Goal: Transaction & Acquisition: Book appointment/travel/reservation

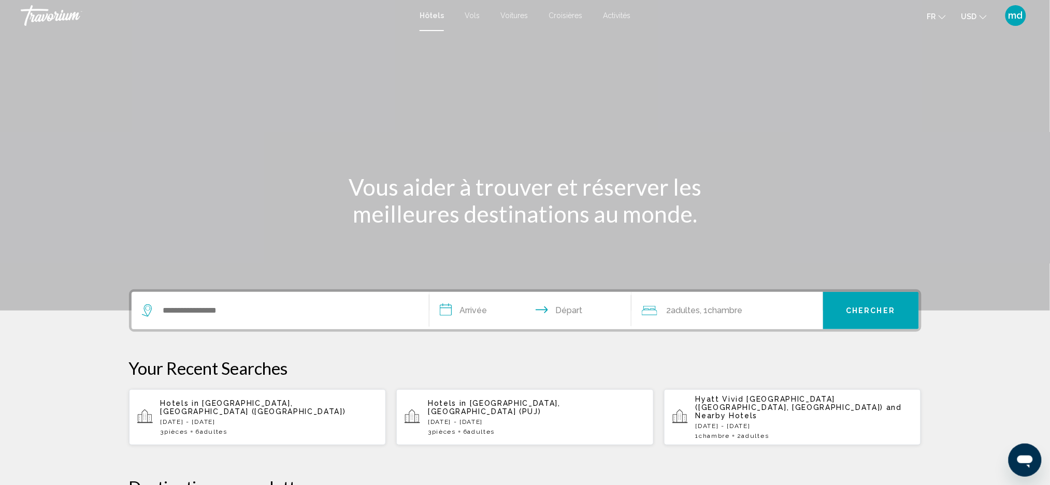
click at [984, 20] on button "USD USD ($) MXN (Mex$) CAD (Can$) GBP (£) EUR (€) AUD (A$) NZD (NZ$) CNY (CN¥)" at bounding box center [973, 16] width 25 height 15
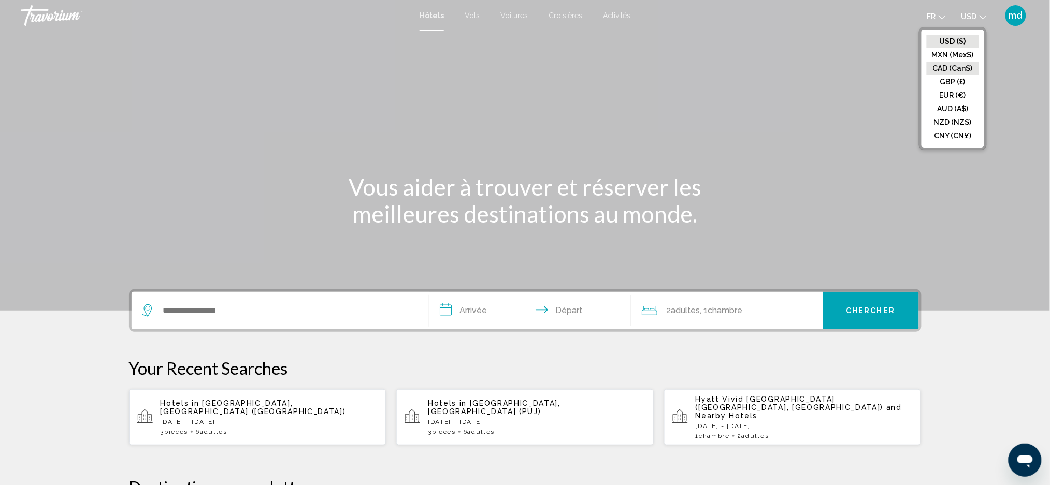
click at [976, 63] on button "CAD (Can$)" at bounding box center [952, 68] width 52 height 13
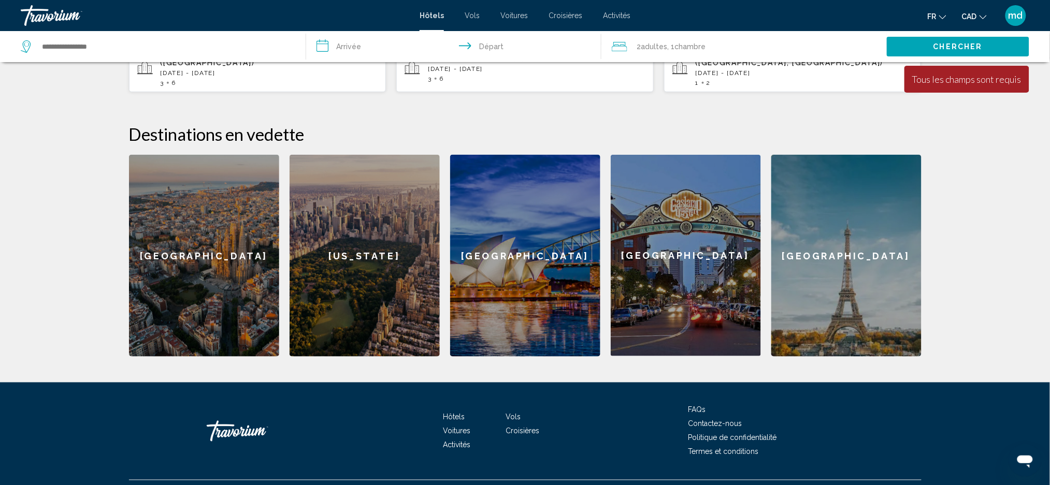
scroll to position [360, 0]
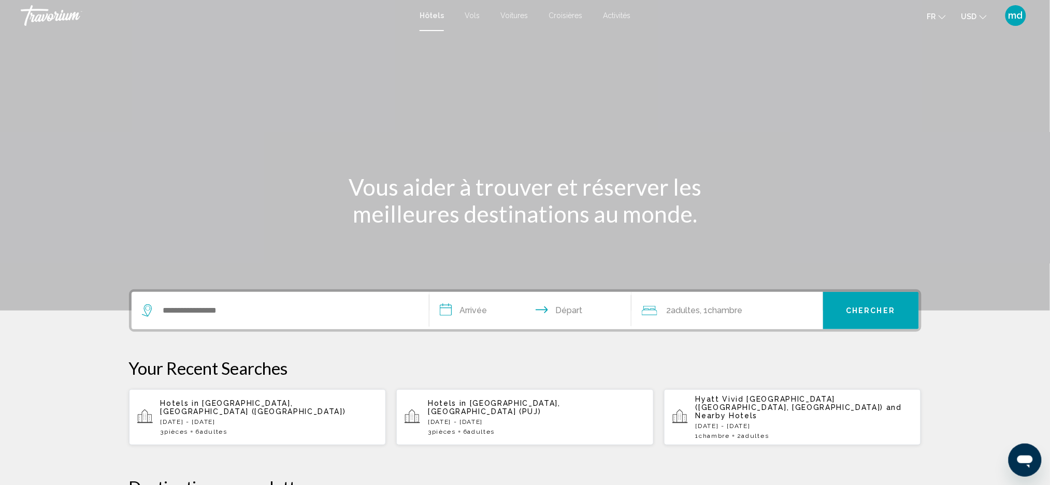
click at [977, 23] on button "USD USD ($) MXN (Mex$) CAD (Can$) GBP (£) EUR (€) AUD (A$) NZD (NZ$) CNY (CN¥)" at bounding box center [973, 16] width 25 height 15
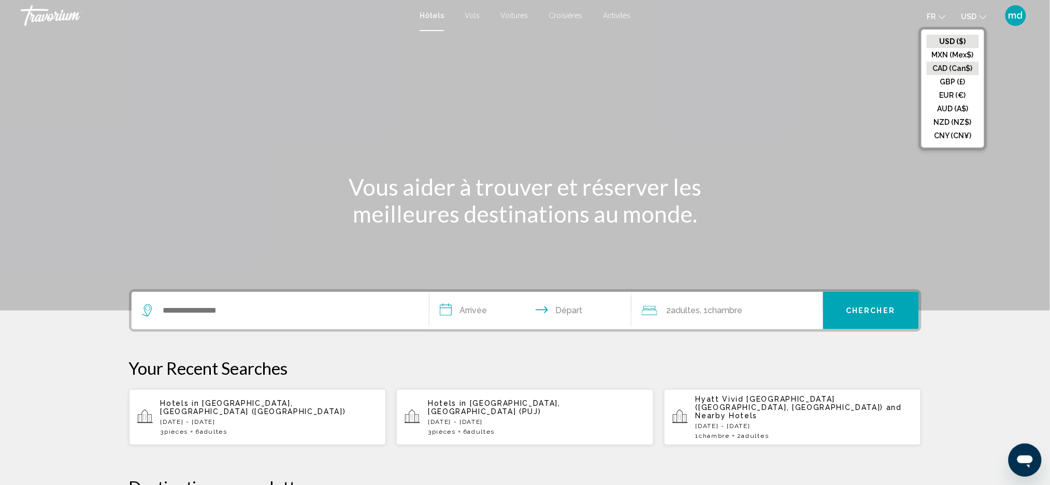
click at [957, 65] on button "CAD (Can$)" at bounding box center [952, 68] width 52 height 13
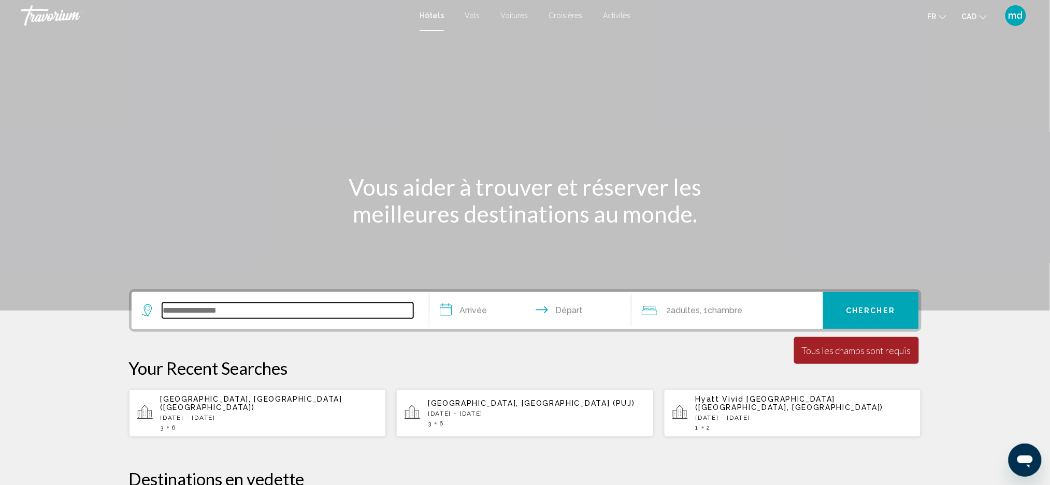
click at [278, 312] on input "Search widget" at bounding box center [287, 311] width 251 height 16
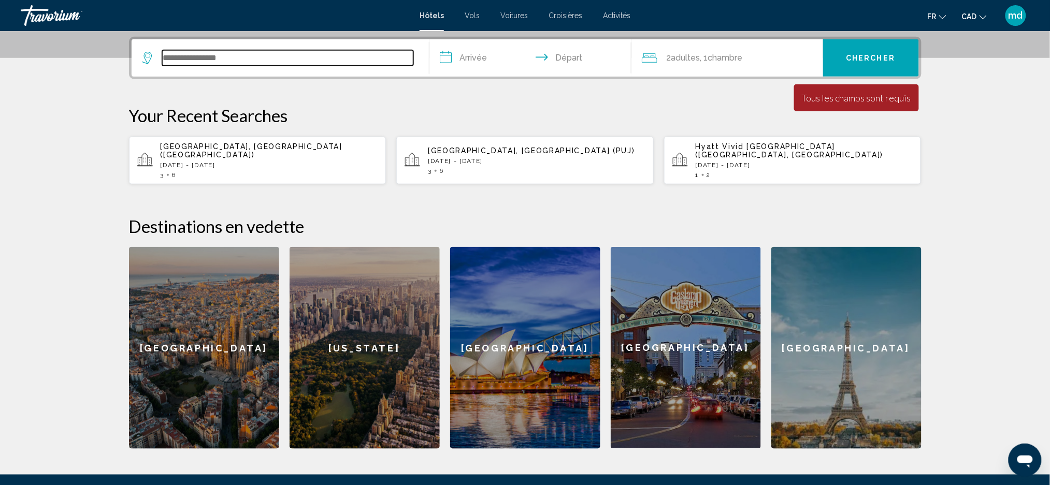
scroll to position [255, 0]
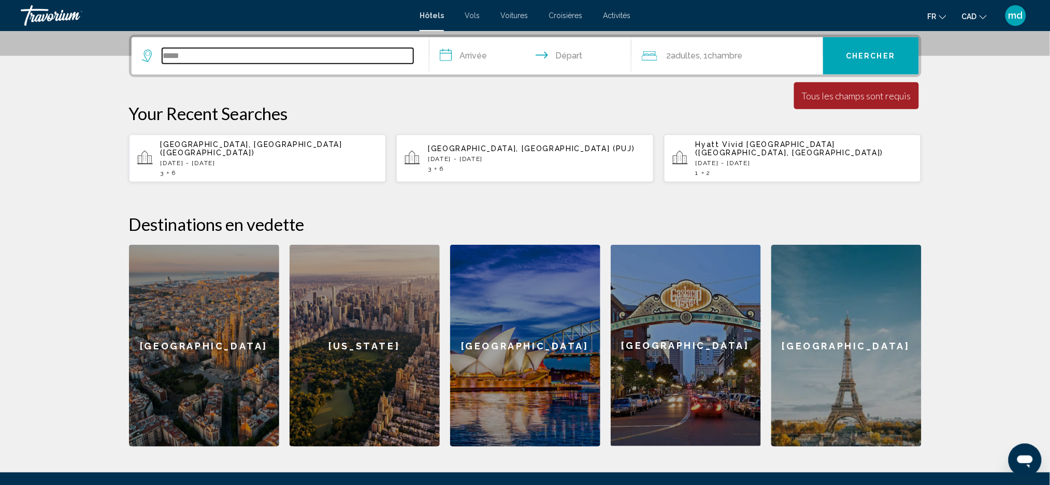
click at [217, 56] on input "*****" at bounding box center [287, 56] width 251 height 16
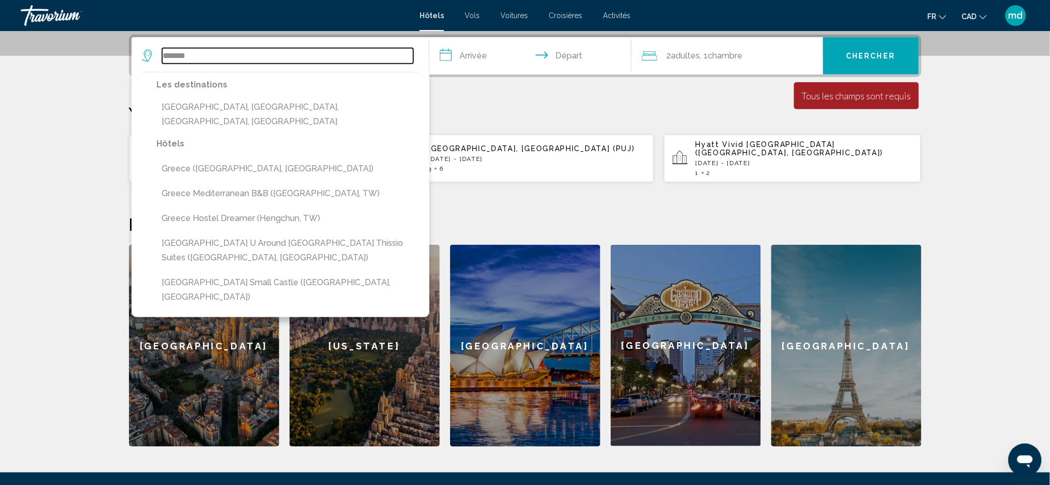
type input "******"
drag, startPoint x: 227, startPoint y: 54, endPoint x: 36, endPoint y: 54, distance: 191.1
click at [36, 54] on section "**********" at bounding box center [525, 96] width 1050 height 702
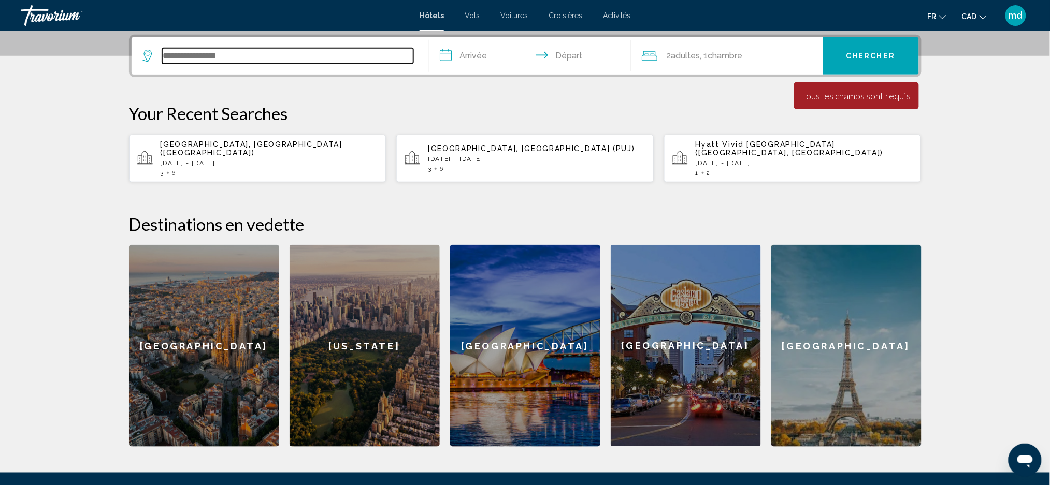
click at [296, 56] on input "Search widget" at bounding box center [287, 56] width 251 height 16
type input "******"
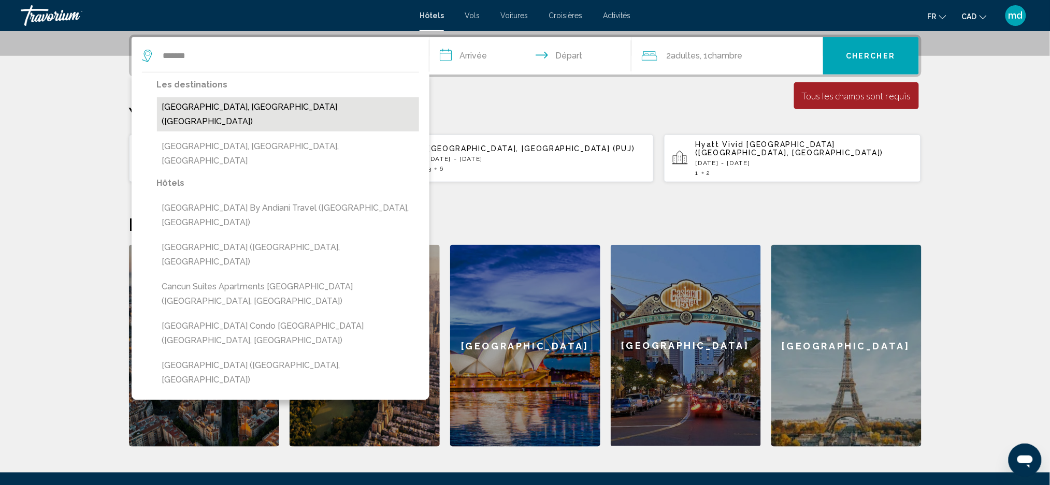
click at [200, 105] on button "[GEOGRAPHIC_DATA], [GEOGRAPHIC_DATA] ([GEOGRAPHIC_DATA])" at bounding box center [288, 114] width 262 height 34
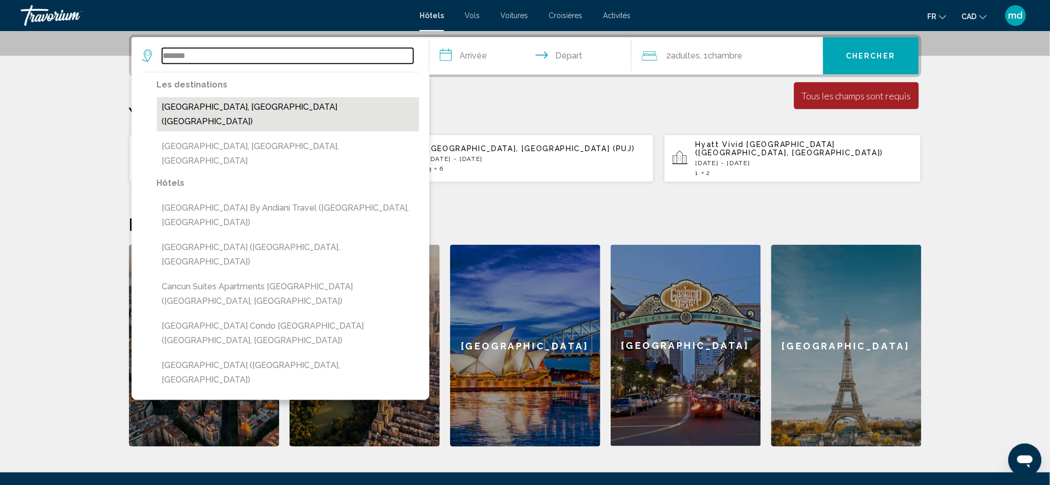
type input "**********"
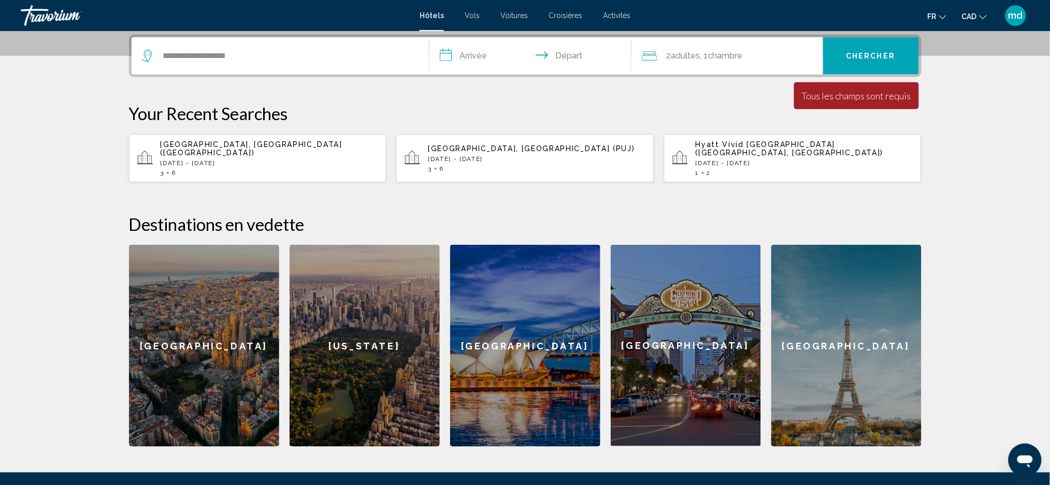
click at [452, 55] on input "**********" at bounding box center [532, 57] width 206 height 40
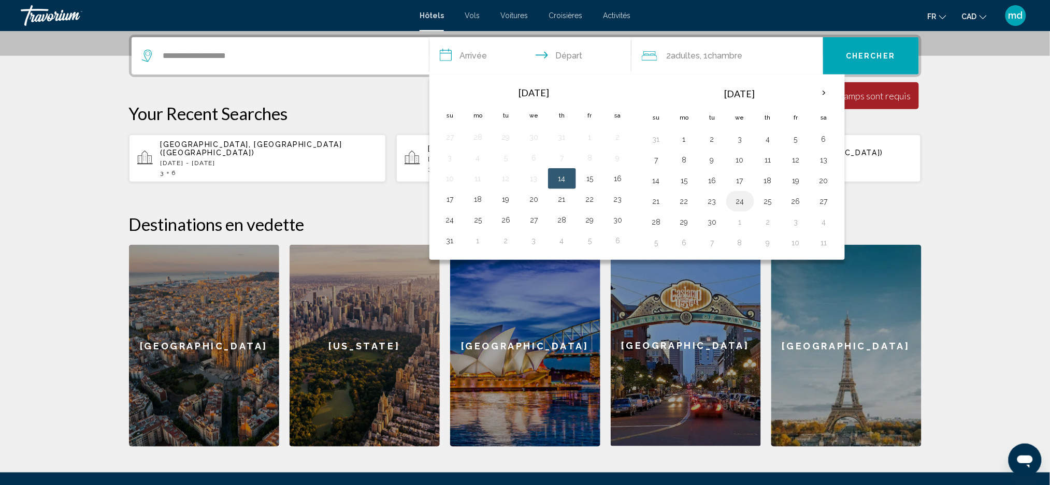
click at [736, 204] on button "24" at bounding box center [740, 201] width 17 height 14
click at [662, 226] on button "28" at bounding box center [656, 222] width 17 height 14
type input "**********"
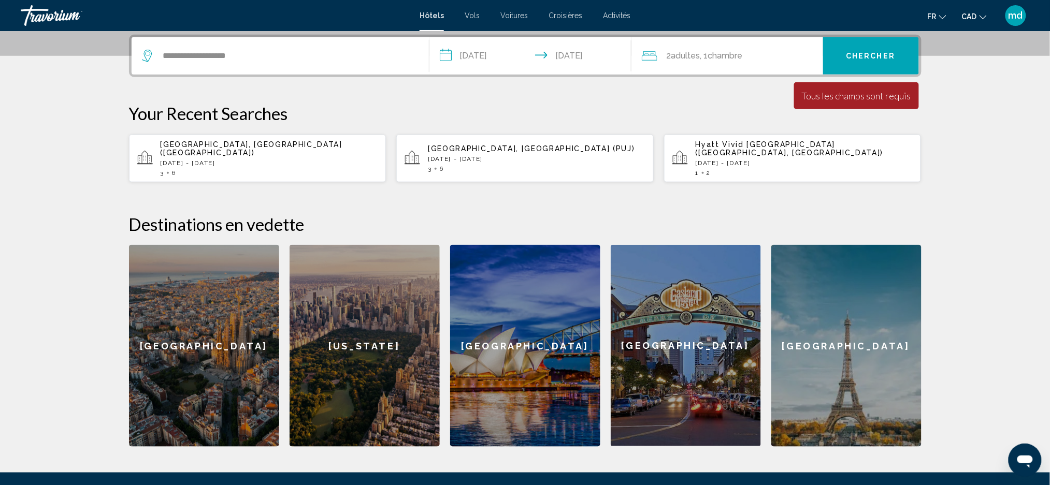
click at [724, 52] on span "Chambre" at bounding box center [725, 56] width 35 height 10
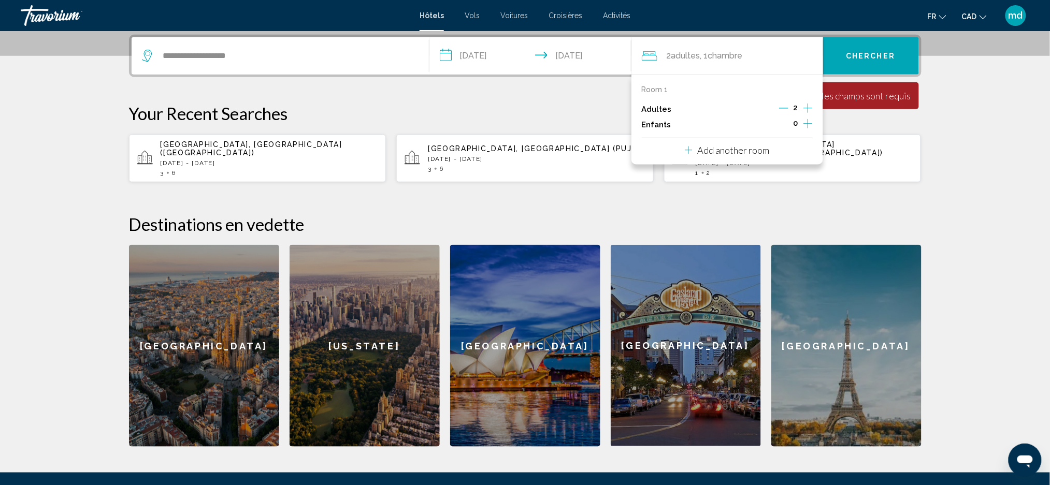
click at [808, 107] on icon "Increment adults" at bounding box center [807, 108] width 9 height 9
click at [784, 106] on icon "Decrement adults" at bounding box center [782, 108] width 9 height 9
click at [784, 106] on icon "Decrement adults" at bounding box center [783, 108] width 9 height 9
click at [744, 152] on p "Add another room" at bounding box center [734, 149] width 72 height 11
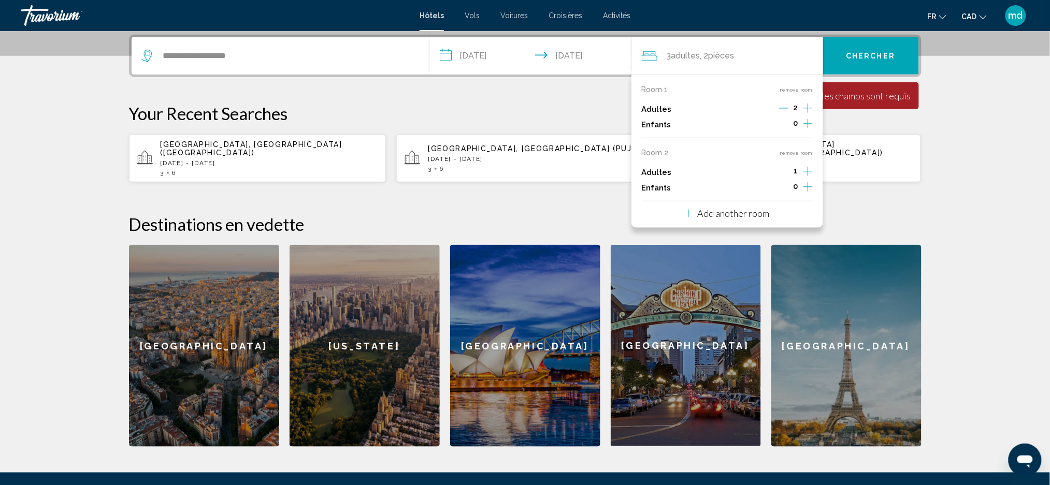
click at [735, 221] on button "Add another room" at bounding box center [727, 211] width 85 height 21
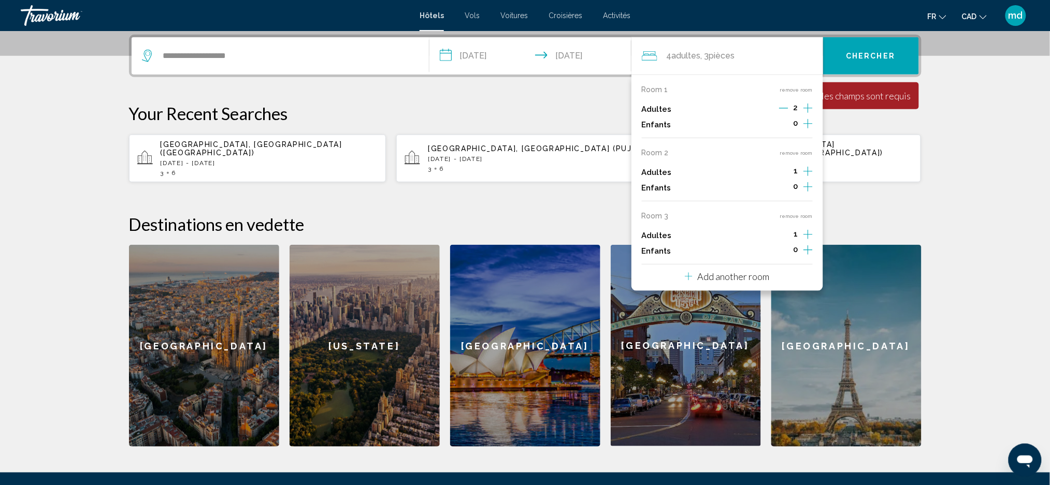
click at [805, 113] on icon "Increment adults" at bounding box center [807, 108] width 9 height 9
click at [783, 169] on icon "Decrement adults" at bounding box center [783, 171] width 9 height 9
click at [810, 114] on icon "Increment adults" at bounding box center [807, 108] width 9 height 12
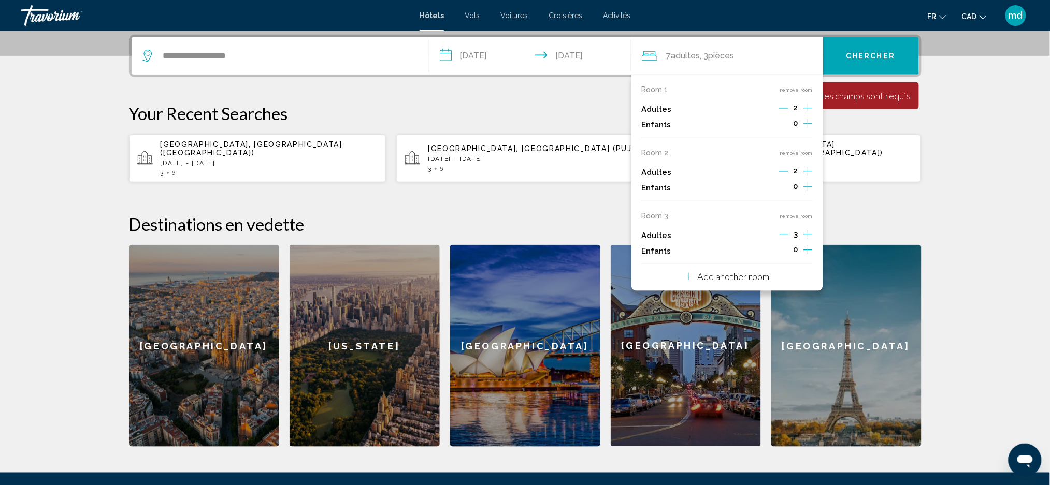
click at [784, 235] on icon "Decrement adults" at bounding box center [783, 235] width 9 height 1
click at [867, 52] on span "Chercher" at bounding box center [870, 56] width 49 height 8
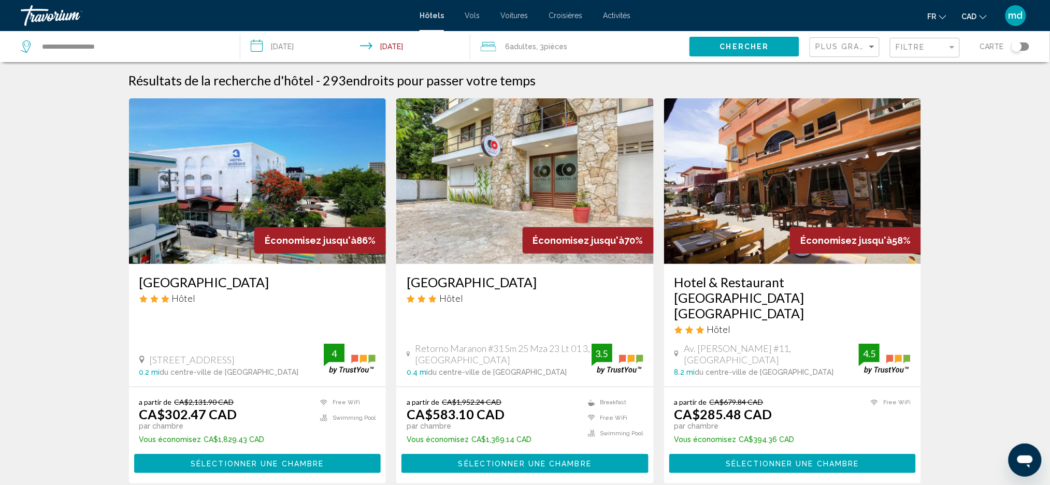
click at [208, 282] on h3 "Hotel Antillano" at bounding box center [257, 282] width 237 height 16
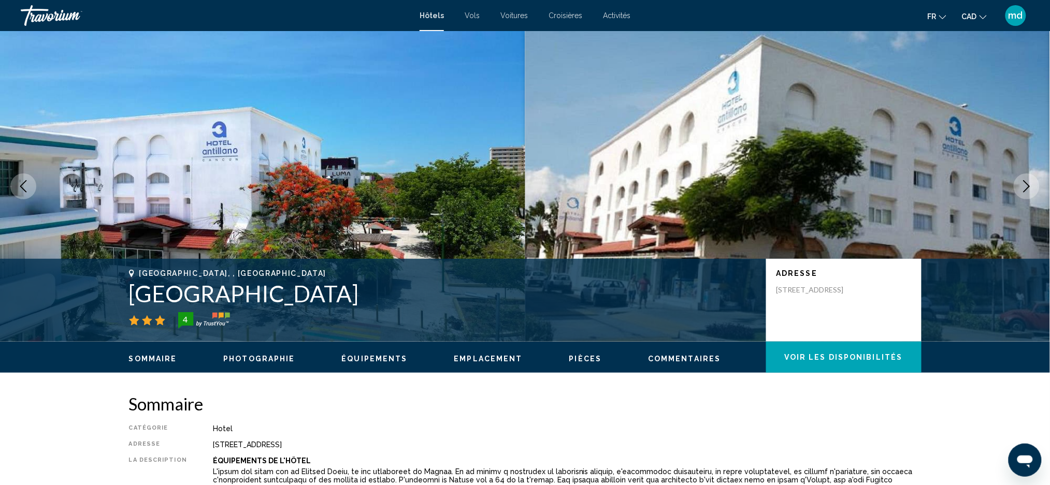
click at [1031, 184] on icon "Next image" at bounding box center [1026, 186] width 12 height 12
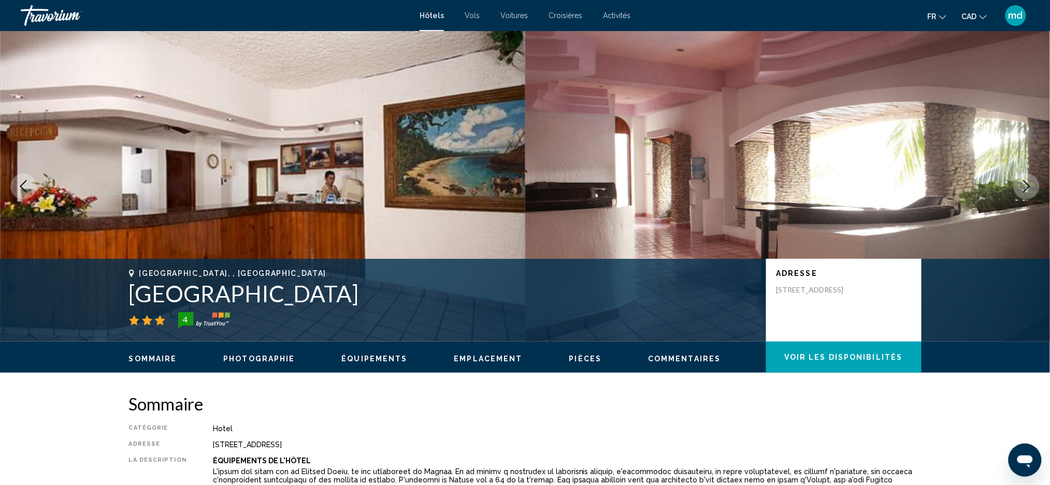
click at [1031, 184] on icon "Next image" at bounding box center [1026, 186] width 12 height 12
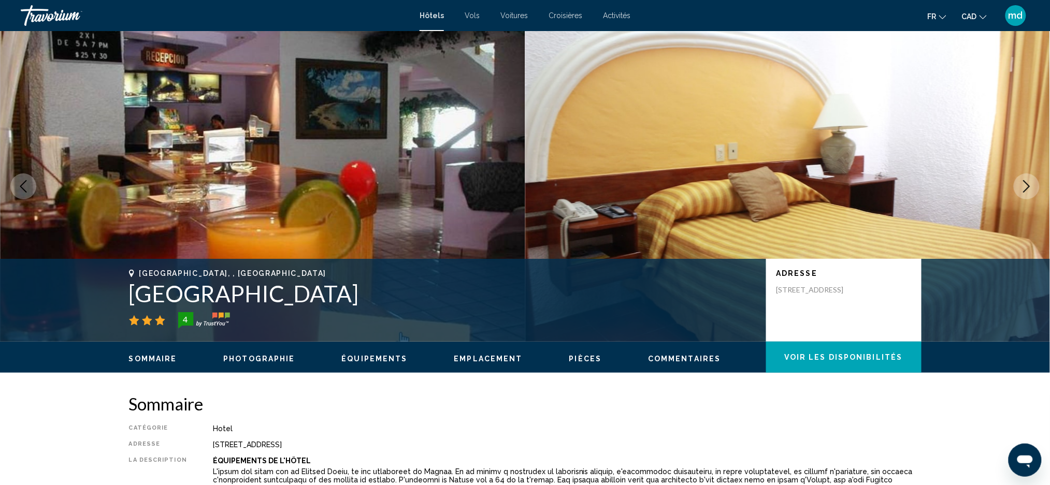
click at [1031, 184] on icon "Next image" at bounding box center [1026, 186] width 12 height 12
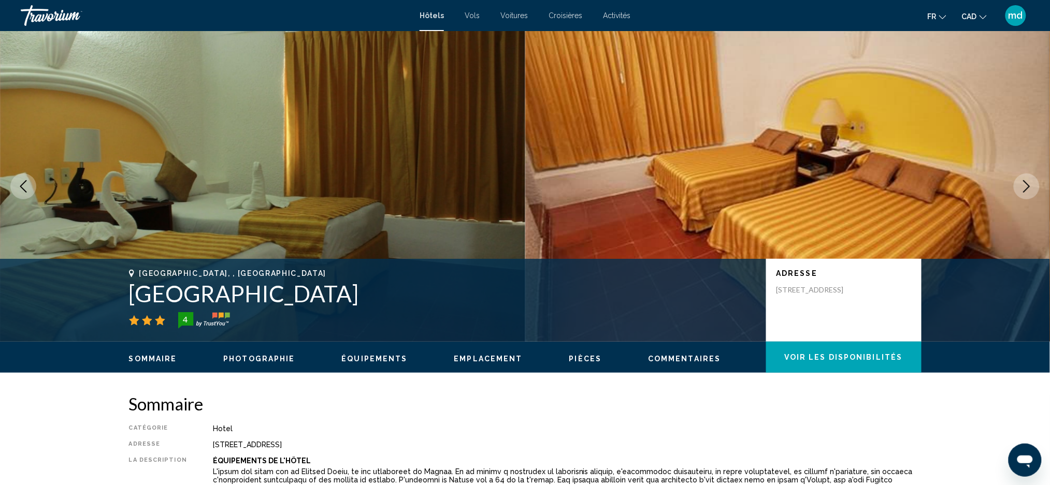
click at [1031, 184] on icon "Next image" at bounding box center [1026, 186] width 12 height 12
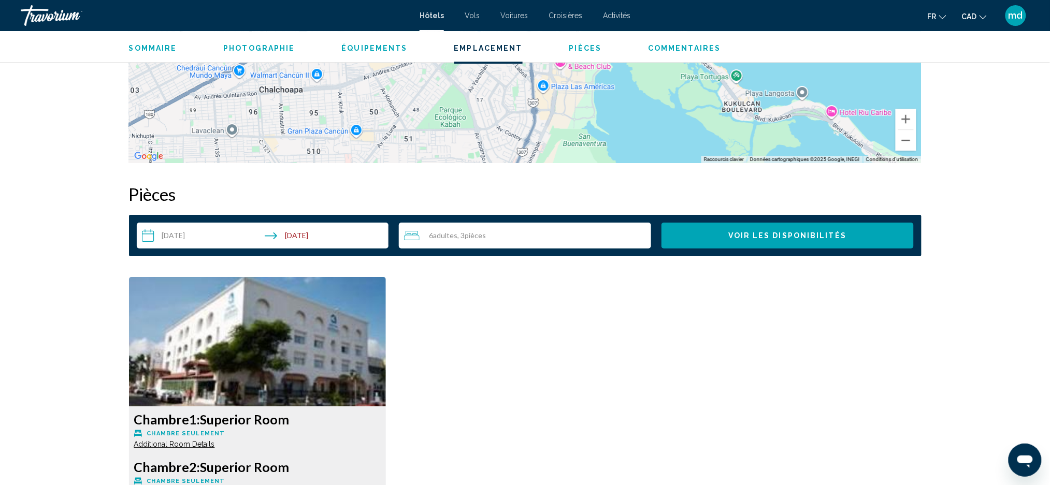
scroll to position [1173, 0]
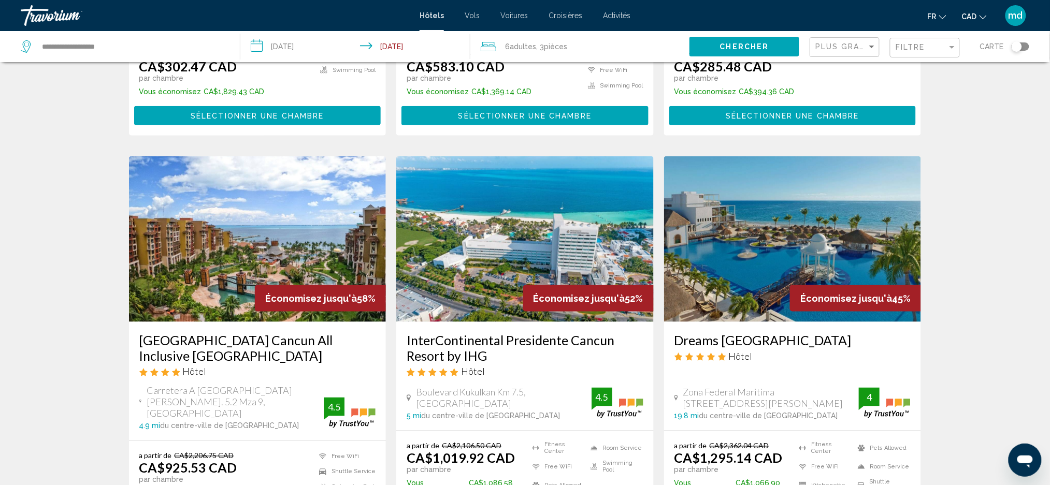
scroll to position [414, 0]
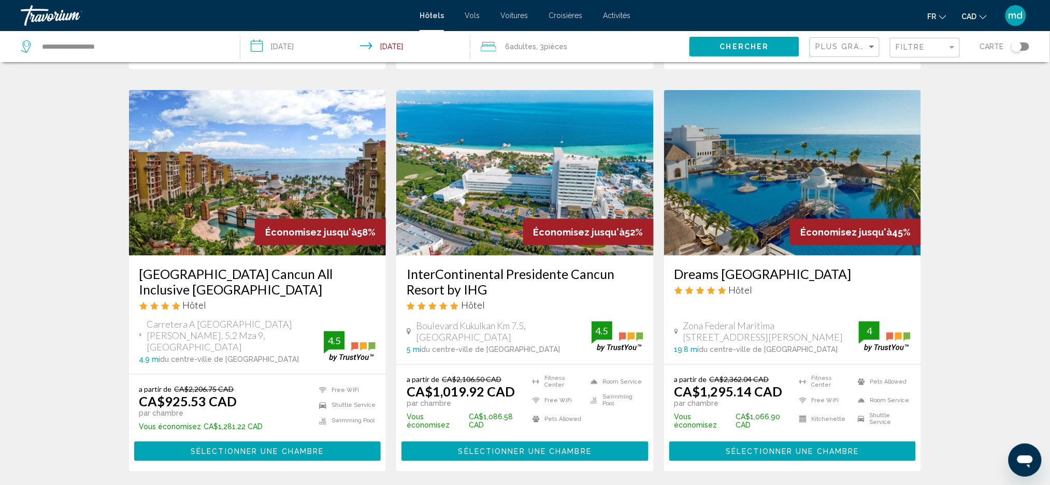
click at [474, 266] on h3 "InterContinental Presidente Cancun Resort by IHG" at bounding box center [524, 281] width 237 height 31
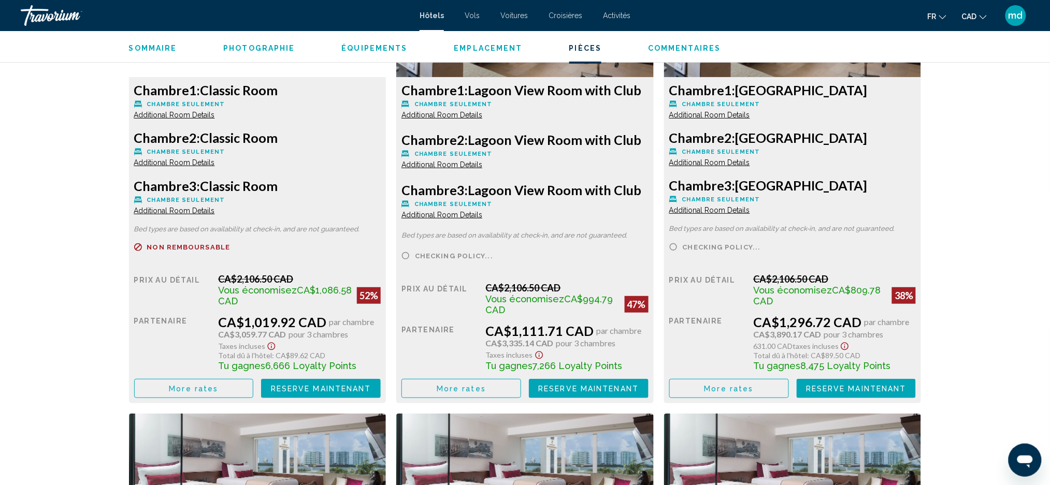
scroll to position [1518, 0]
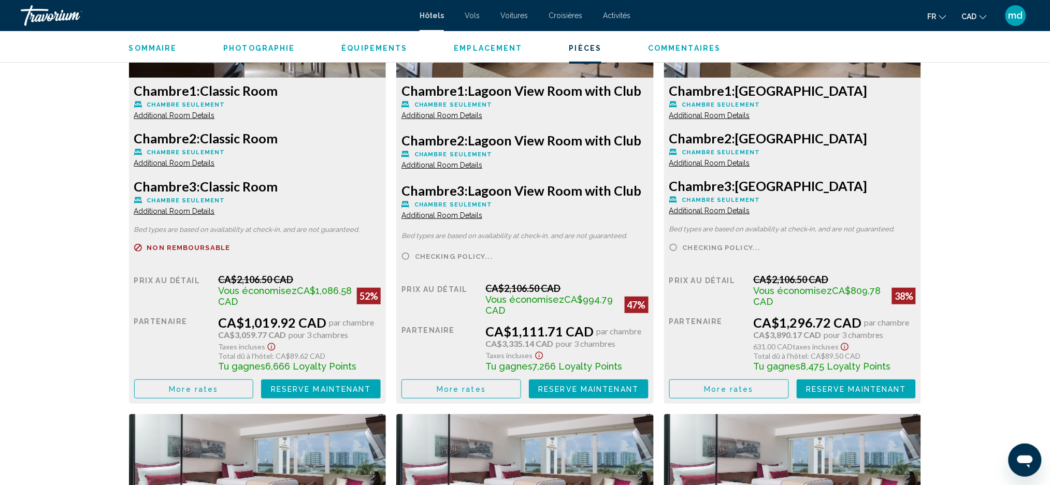
click at [204, 396] on button "More rates" at bounding box center [194, 389] width 120 height 19
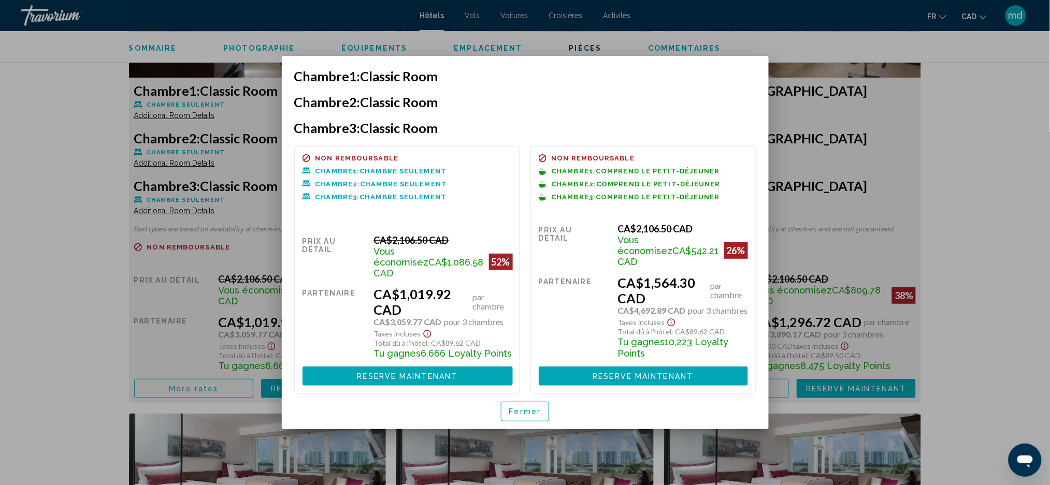
click at [528, 408] on span "Fermer" at bounding box center [525, 412] width 32 height 8
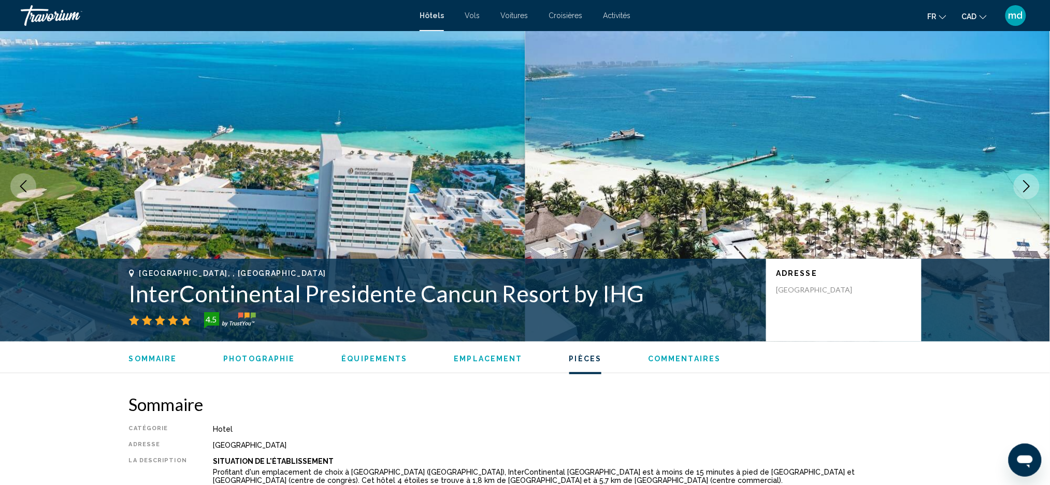
scroll to position [1518, 0]
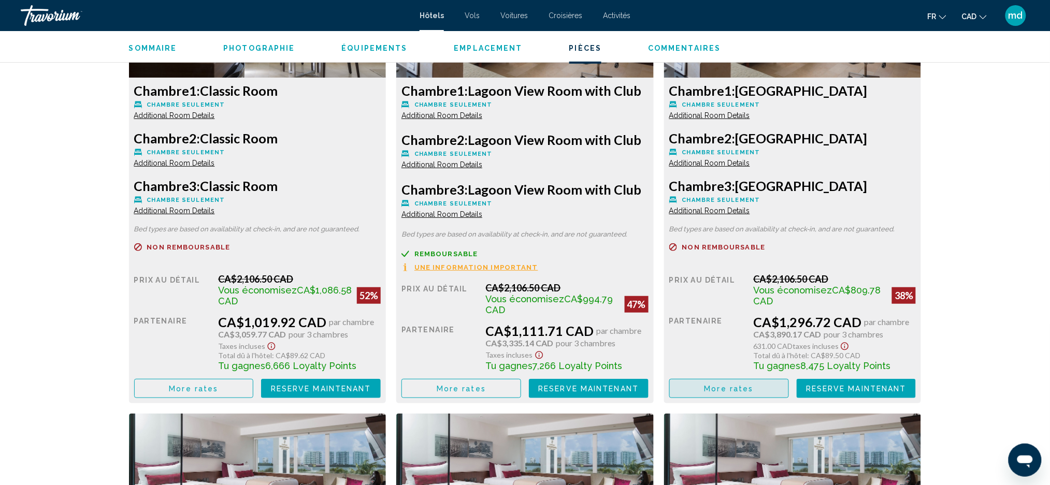
click at [707, 385] on span "More rates" at bounding box center [728, 389] width 49 height 8
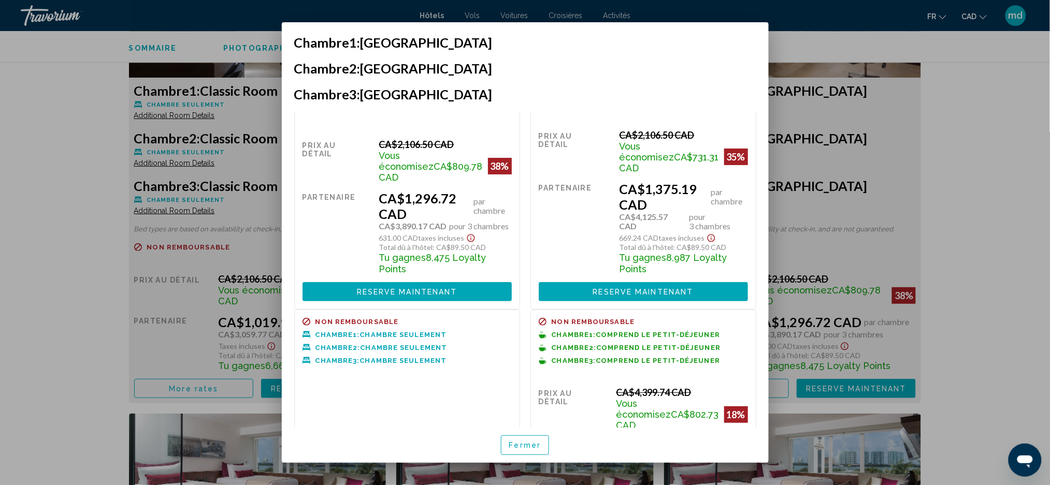
scroll to position [189, 0]
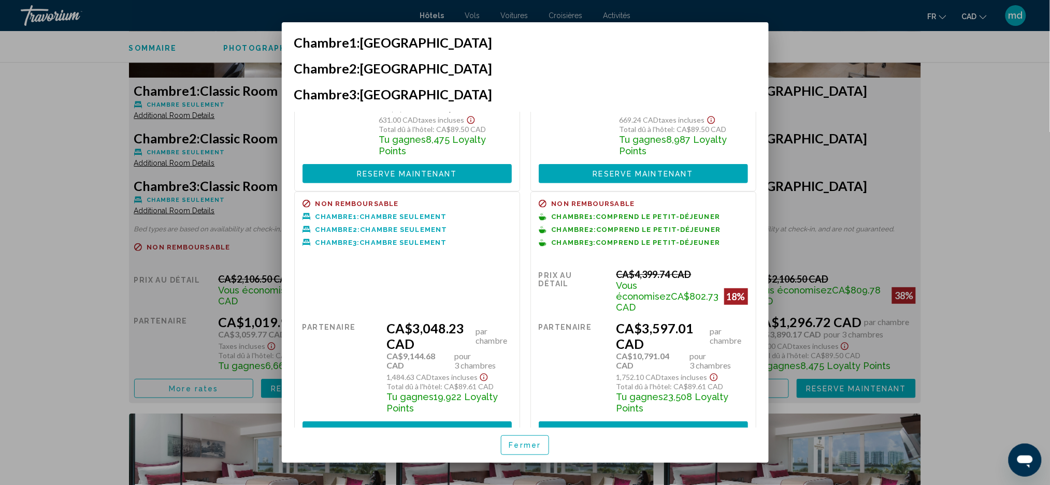
click at [60, 190] on div at bounding box center [525, 242] width 1050 height 485
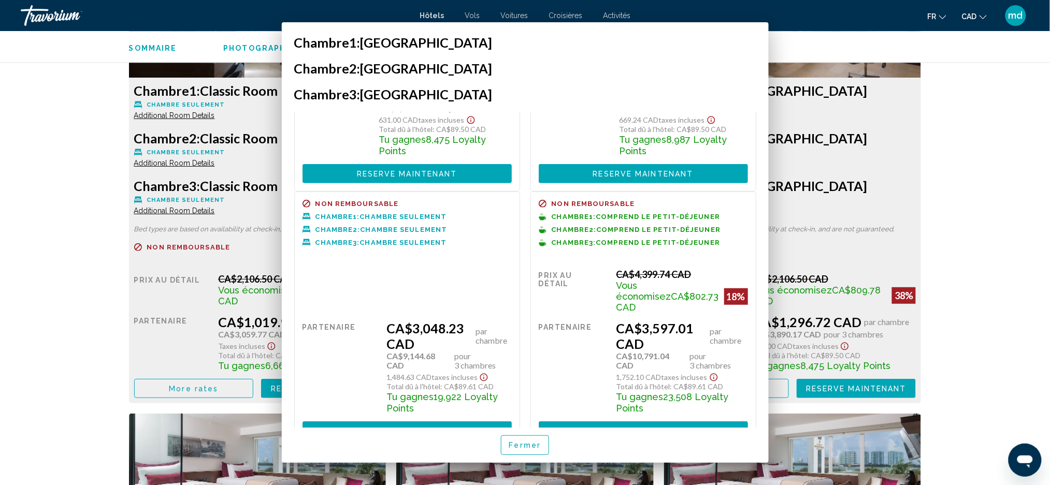
scroll to position [1518, 0]
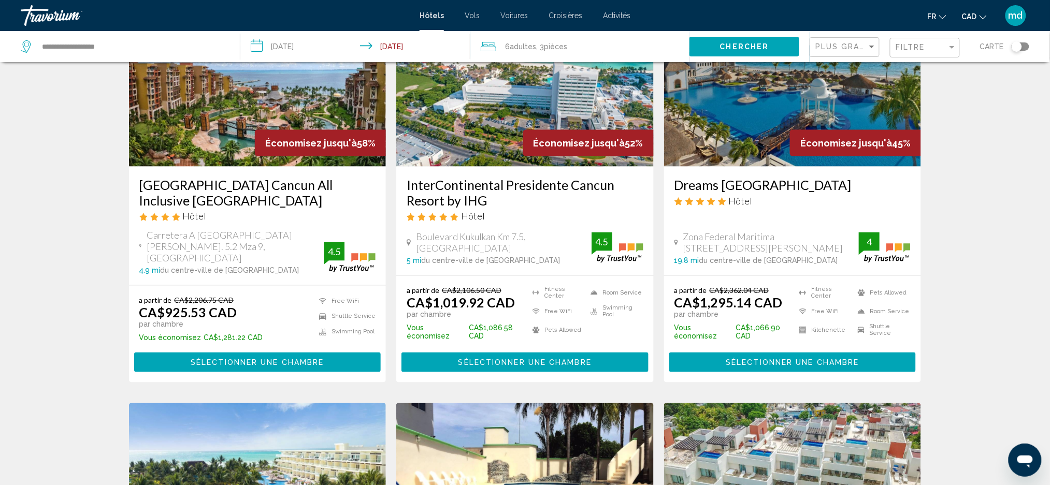
scroll to position [759, 0]
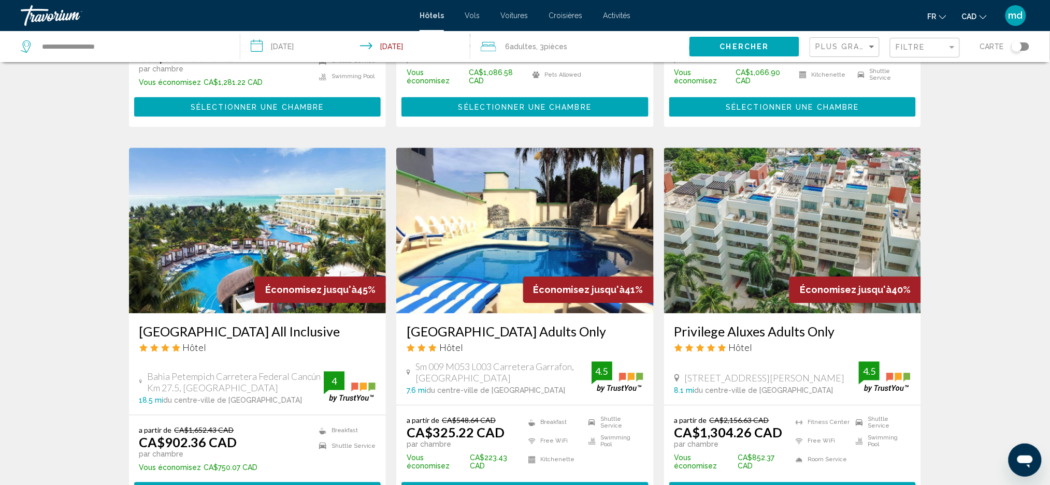
click at [227, 324] on h3 "Palmar Beach Resort and Spa Riviera Maya All Inclusive" at bounding box center [257, 332] width 237 height 16
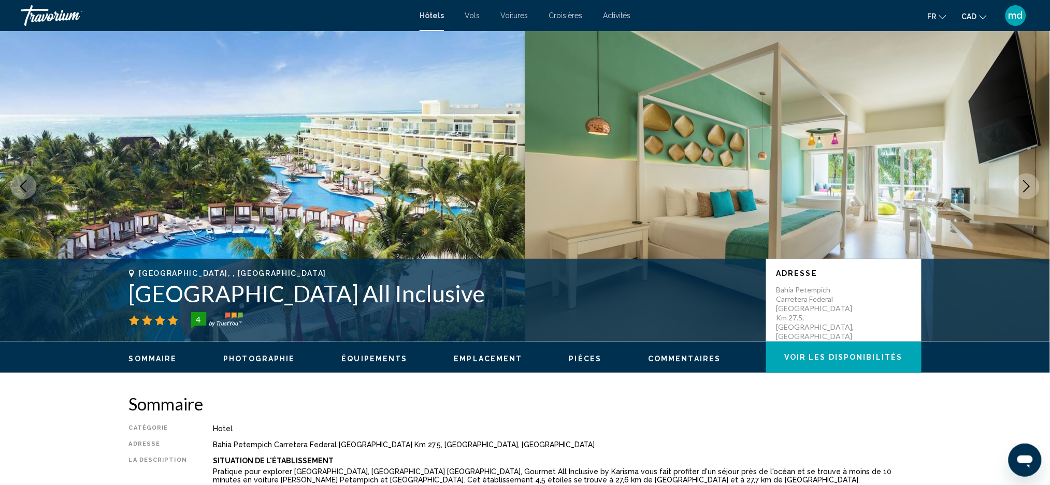
click at [1026, 187] on icon "Next image" at bounding box center [1026, 186] width 12 height 12
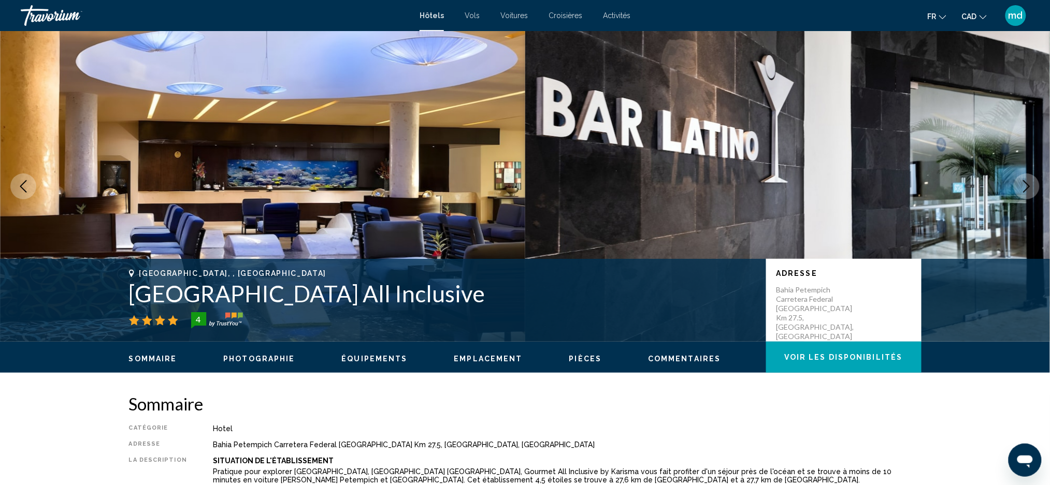
click at [1022, 186] on icon "Next image" at bounding box center [1026, 186] width 12 height 12
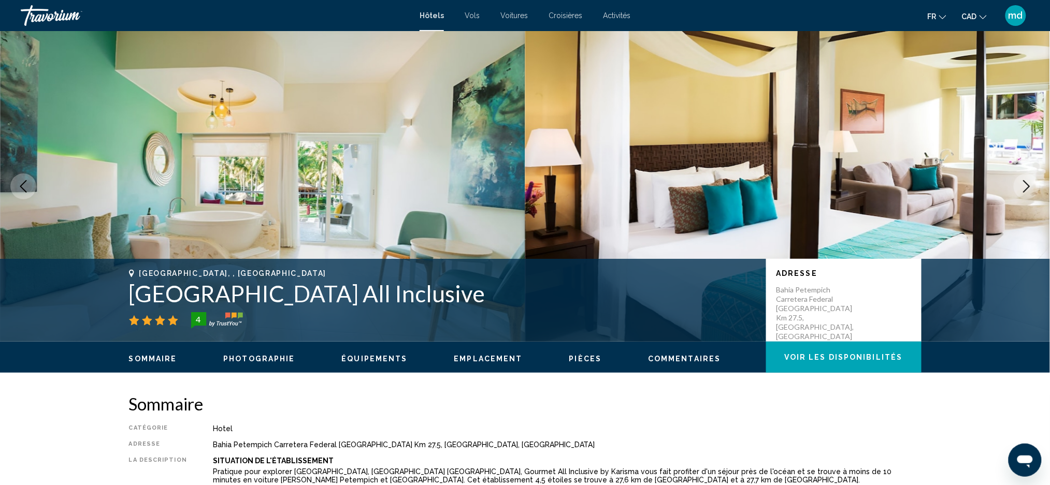
click at [1022, 186] on icon "Next image" at bounding box center [1026, 186] width 12 height 12
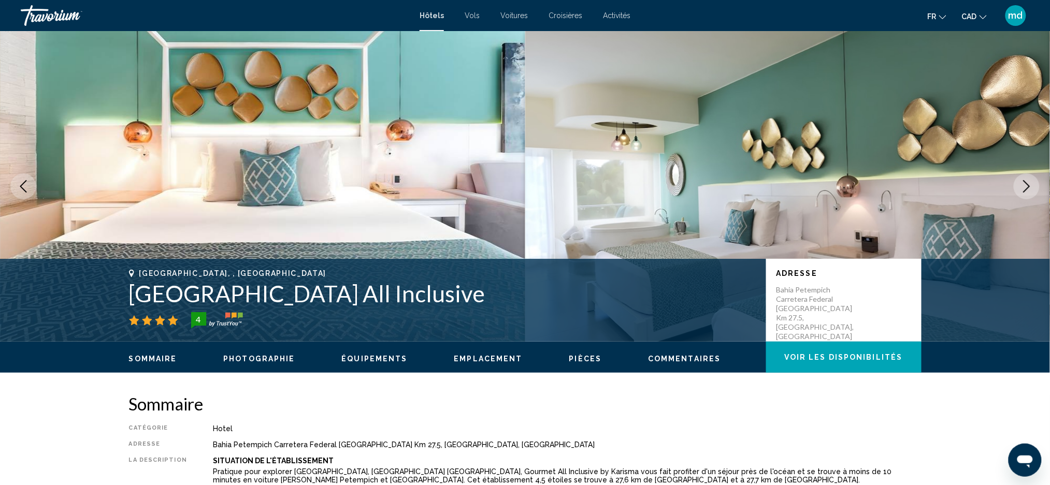
click at [1022, 186] on icon "Next image" at bounding box center [1026, 186] width 12 height 12
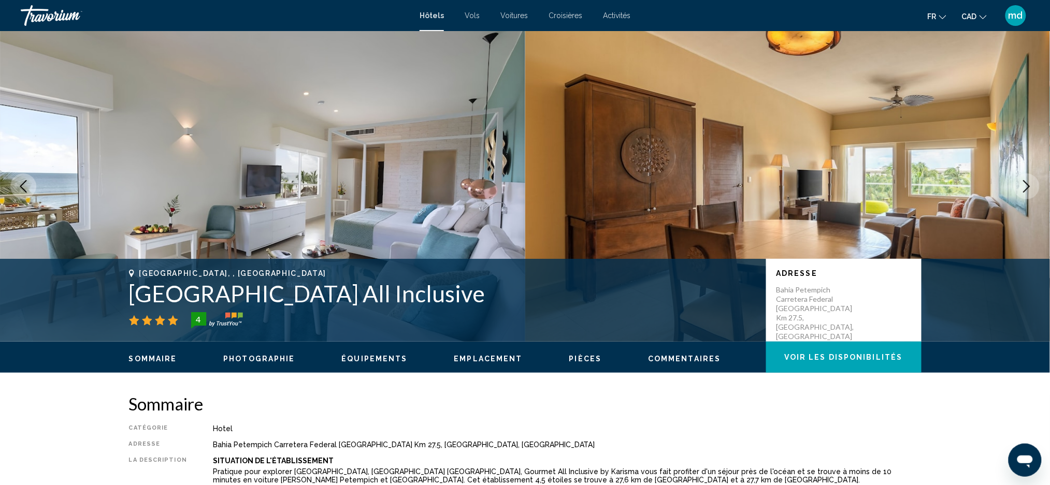
click at [1022, 186] on icon "Next image" at bounding box center [1026, 186] width 12 height 12
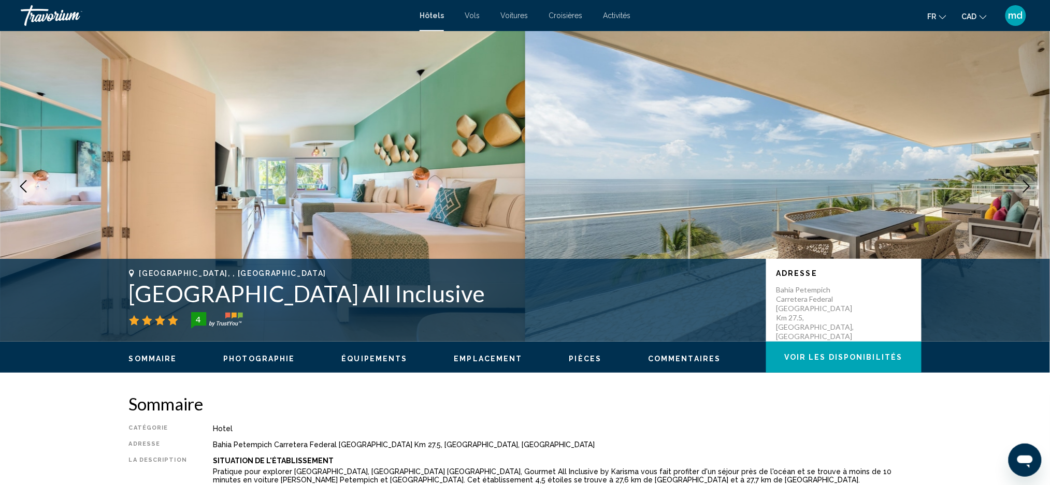
click at [1022, 186] on icon "Next image" at bounding box center [1026, 186] width 12 height 12
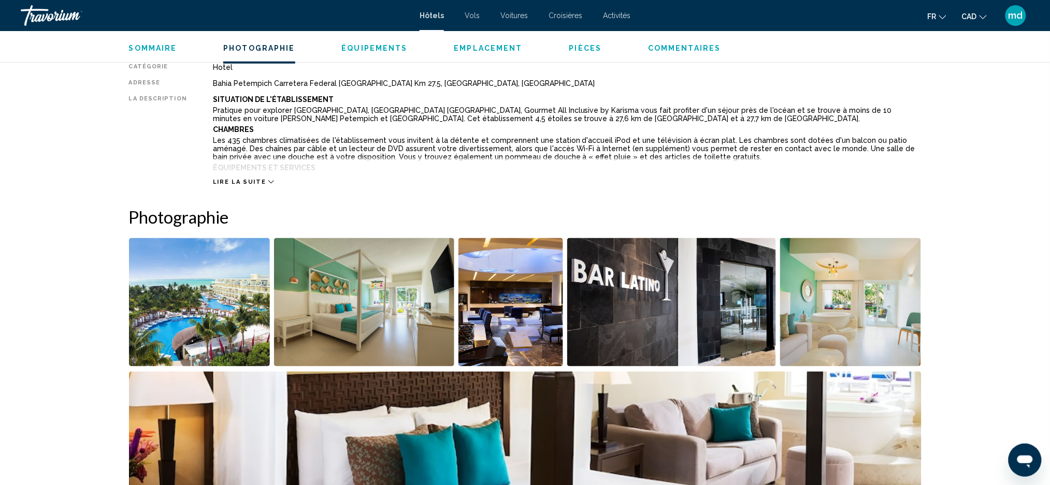
scroll to position [138, 0]
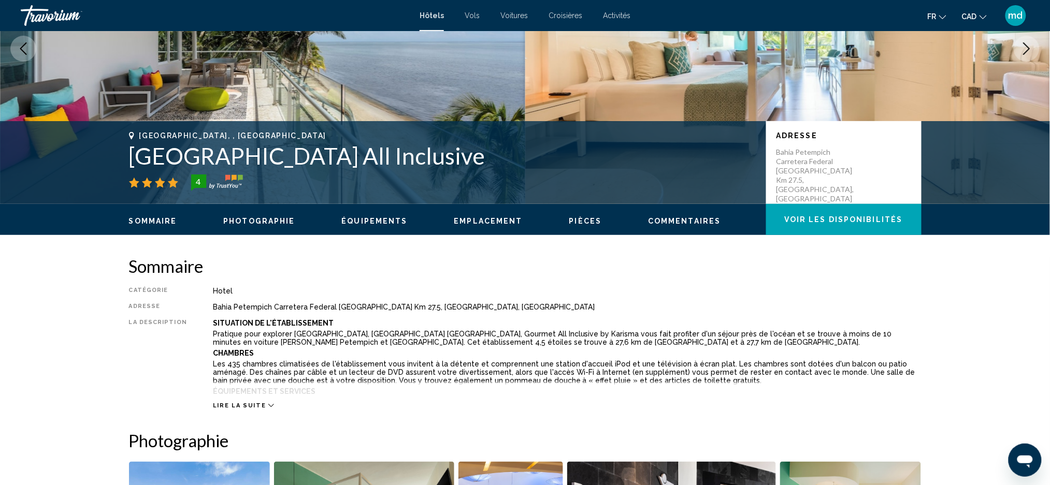
drag, startPoint x: 684, startPoint y: 158, endPoint x: 128, endPoint y: 154, distance: 556.2
click at [128, 154] on div "Puerto Morelos, , Mexico Palmar Beach Resort and Spa Riviera Maya All Inclusive…" at bounding box center [525, 163] width 834 height 62
copy h1 "Palmar Beach Resort and Spa Riviera Maya All Inclusive"
click at [253, 402] on span "Lire la suite" at bounding box center [239, 405] width 53 height 7
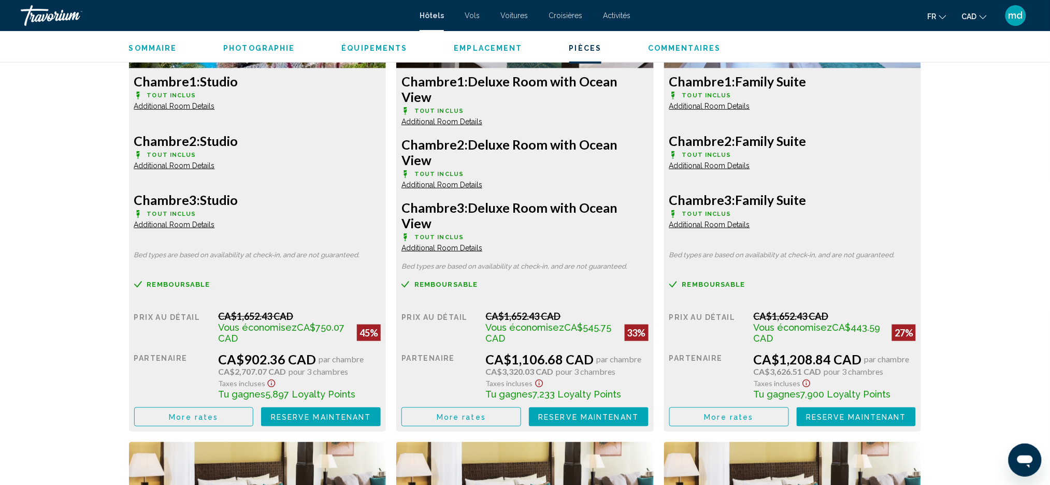
scroll to position [1588, 0]
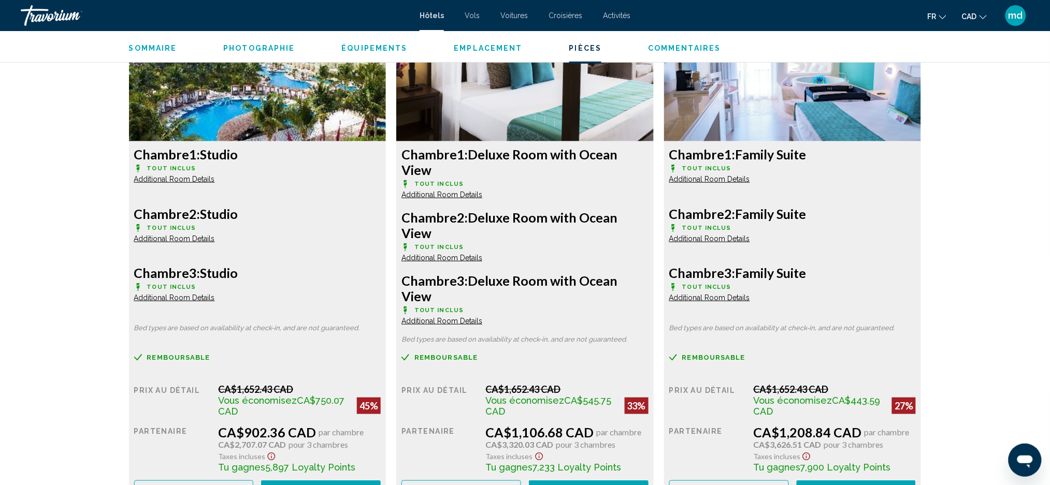
click at [315, 485] on span "Reserve maintenant" at bounding box center [321, 490] width 100 height 8
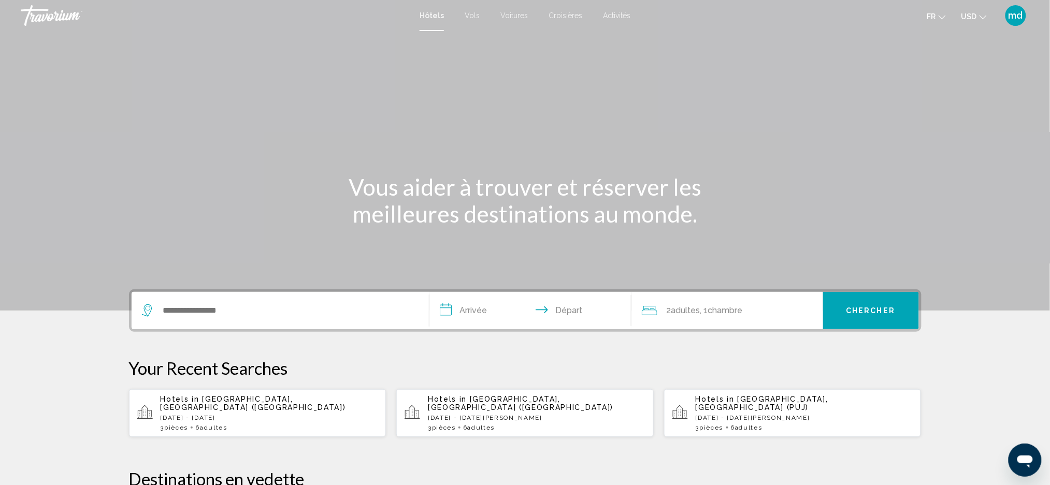
click at [980, 15] on icon "Change currency" at bounding box center [982, 17] width 7 height 4
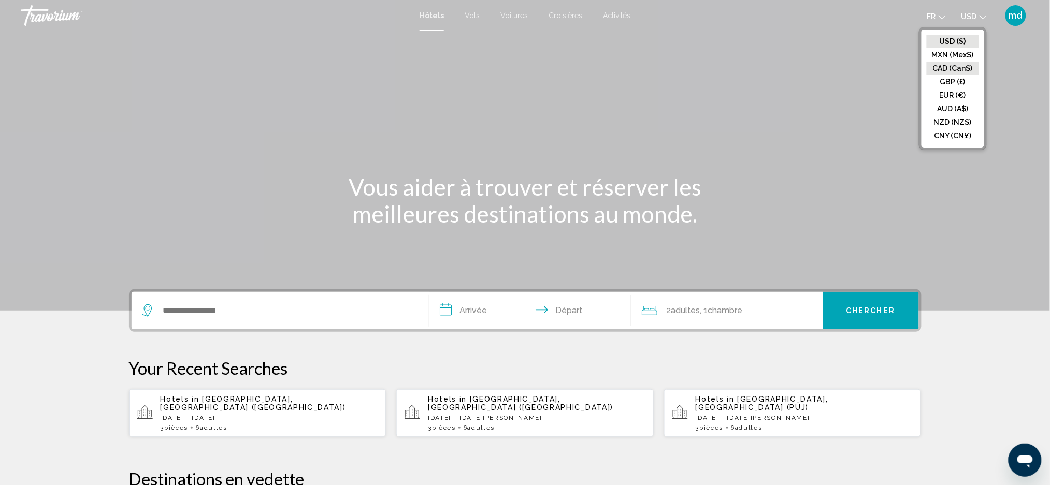
click at [964, 65] on button "CAD (Can$)" at bounding box center [952, 68] width 52 height 13
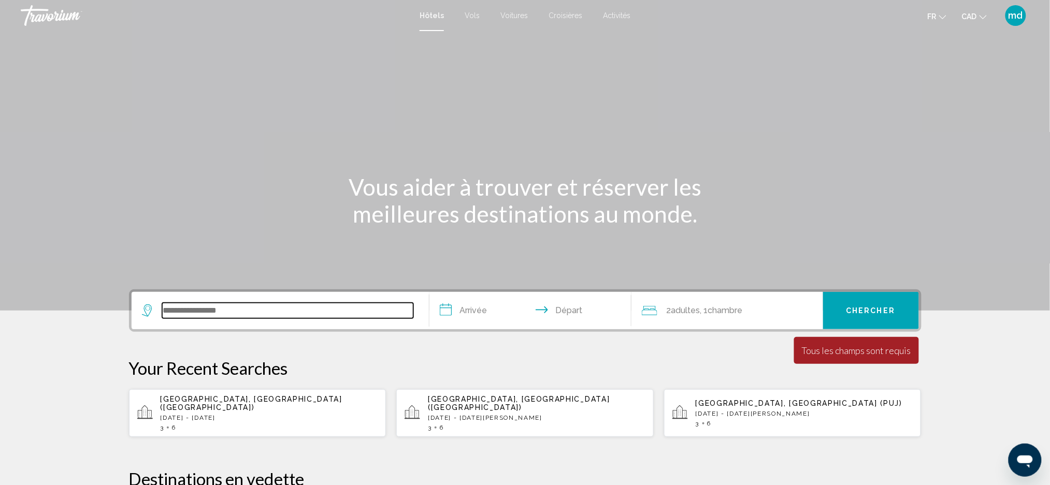
click at [207, 314] on input "Search widget" at bounding box center [287, 311] width 251 height 16
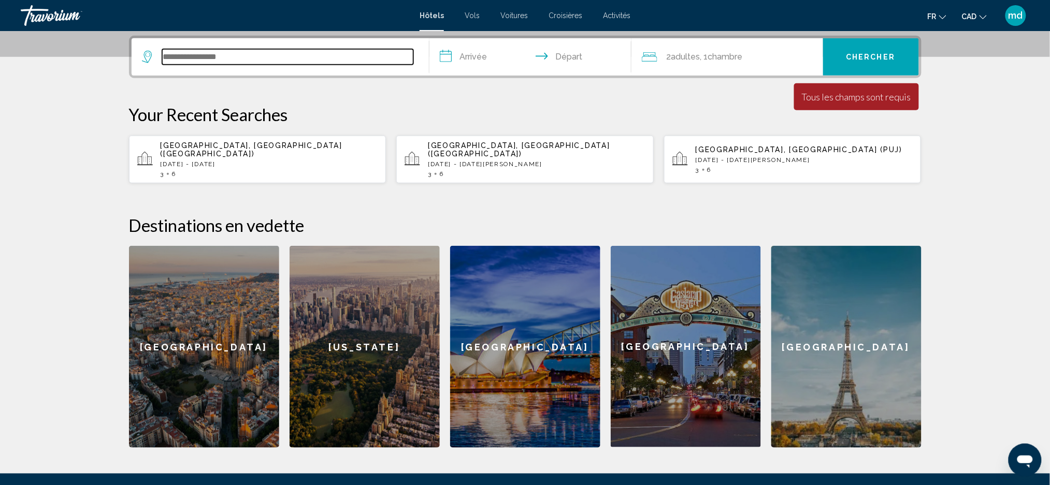
scroll to position [255, 0]
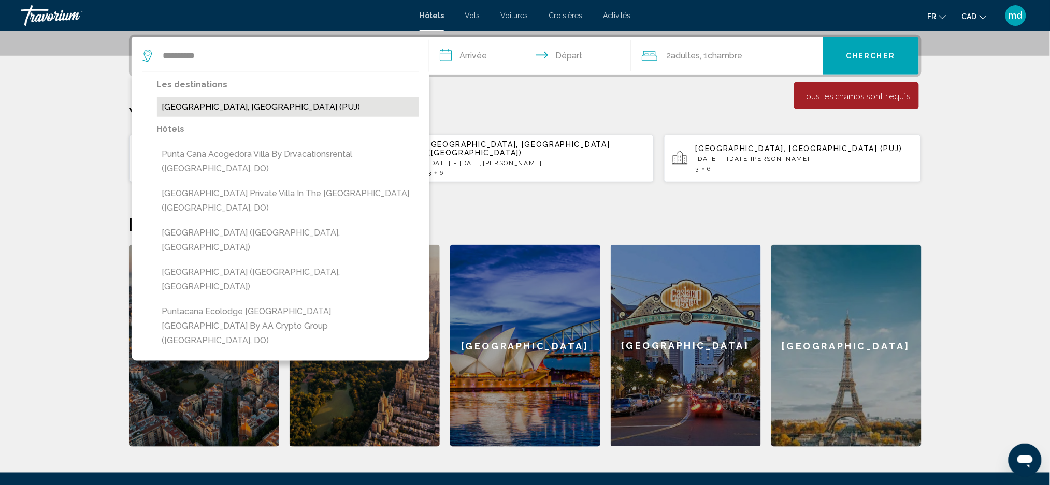
click at [209, 106] on button "[GEOGRAPHIC_DATA], [GEOGRAPHIC_DATA] (PUJ)" at bounding box center [288, 107] width 262 height 20
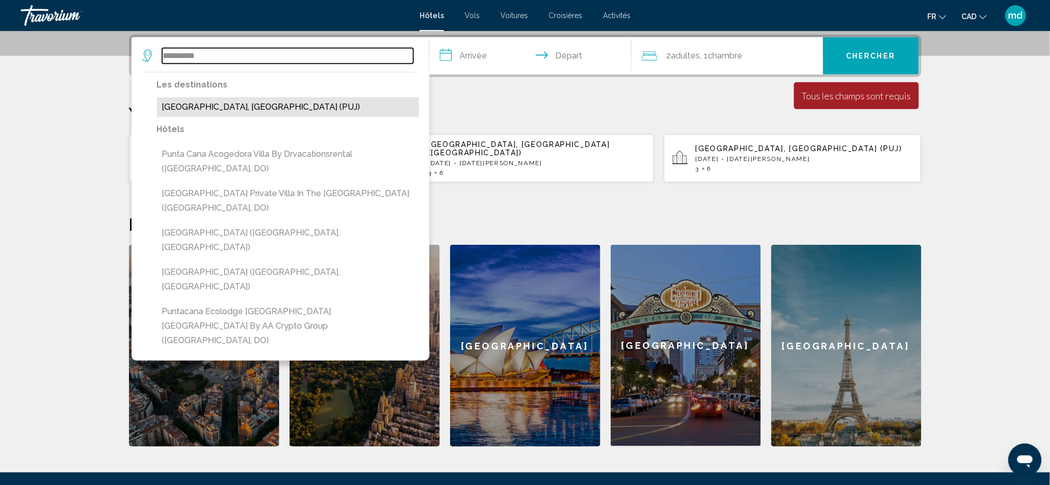
type input "**********"
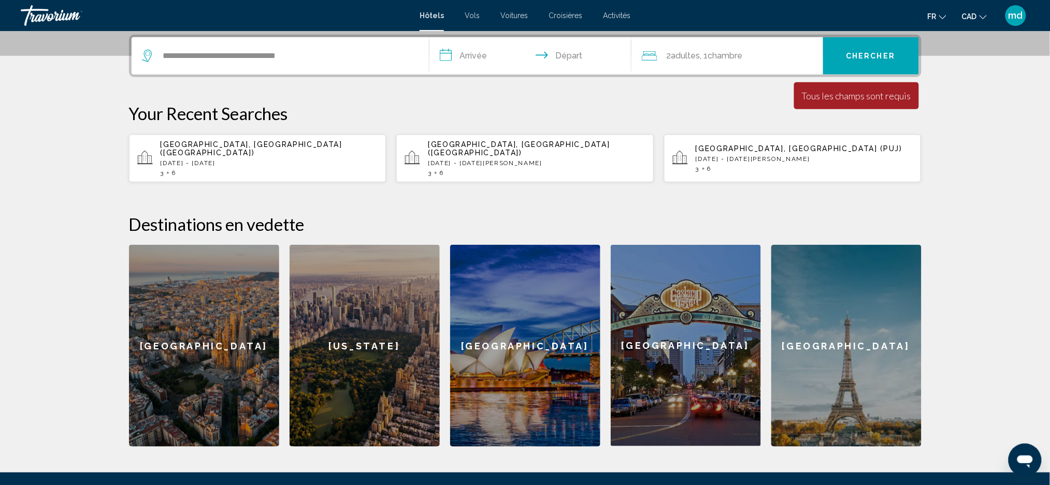
click at [485, 49] on input "**********" at bounding box center [532, 57] width 206 height 40
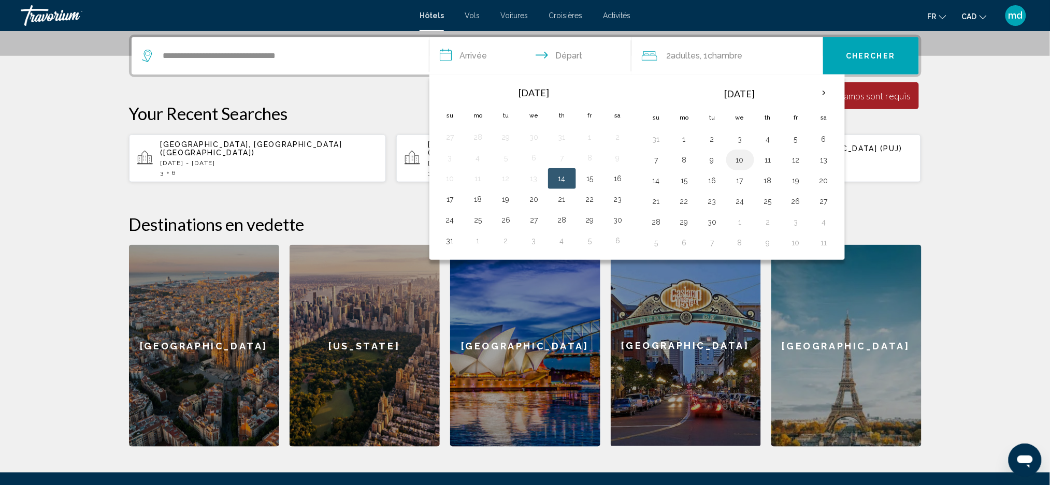
click at [738, 161] on button "10" at bounding box center [740, 160] width 17 height 14
click at [690, 182] on button "15" at bounding box center [684, 180] width 17 height 14
type input "**********"
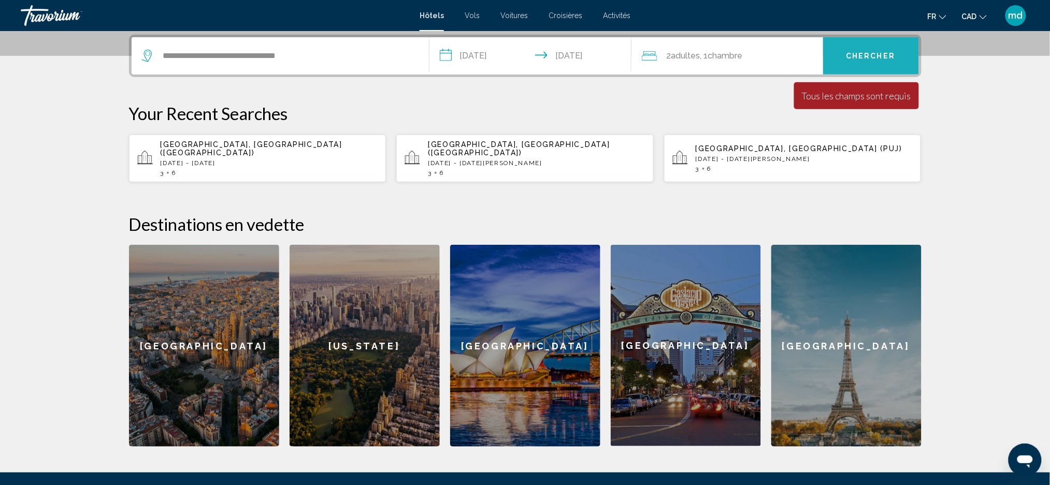
click at [883, 57] on span "Chercher" at bounding box center [870, 56] width 49 height 8
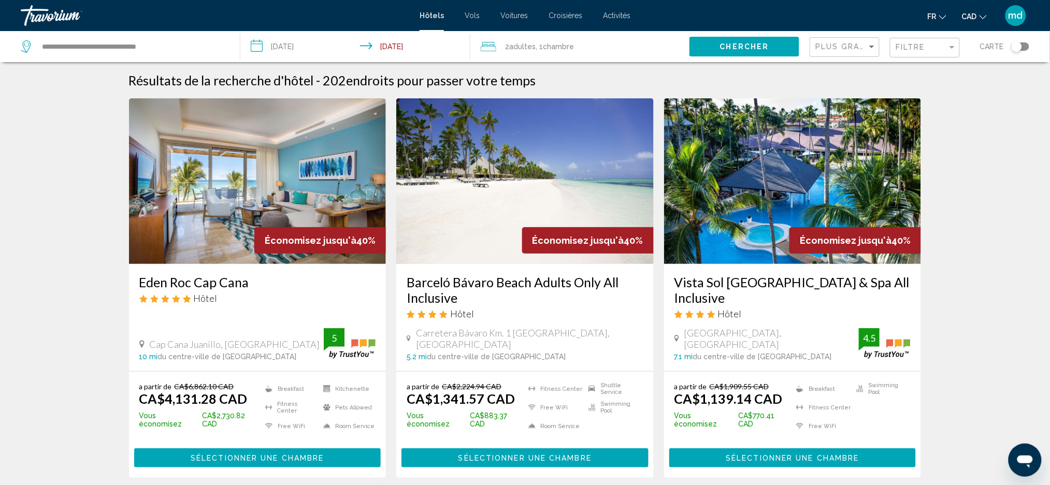
click at [428, 299] on h3 "Barceló Bávaro Beach Adults Only All Inclusive" at bounding box center [524, 289] width 237 height 31
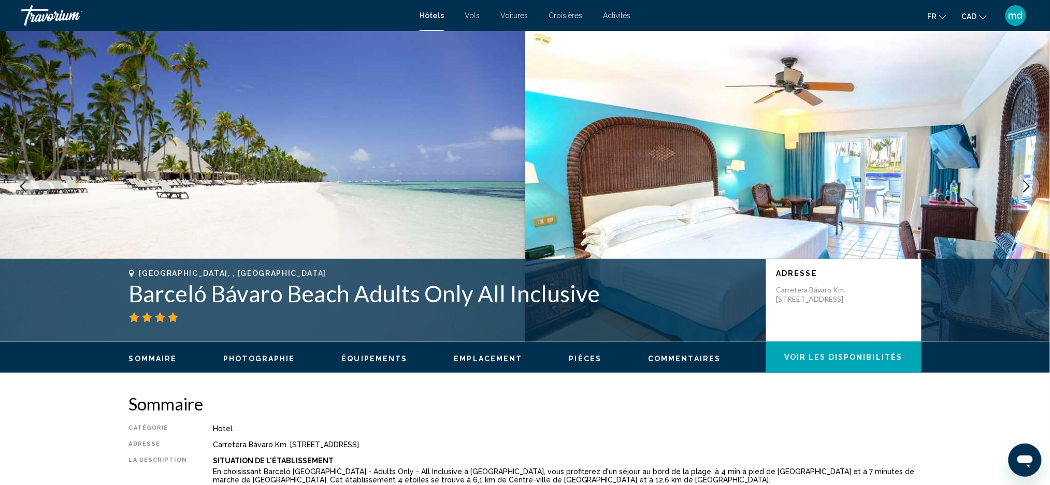
click at [1021, 191] on icon "Next image" at bounding box center [1026, 186] width 12 height 12
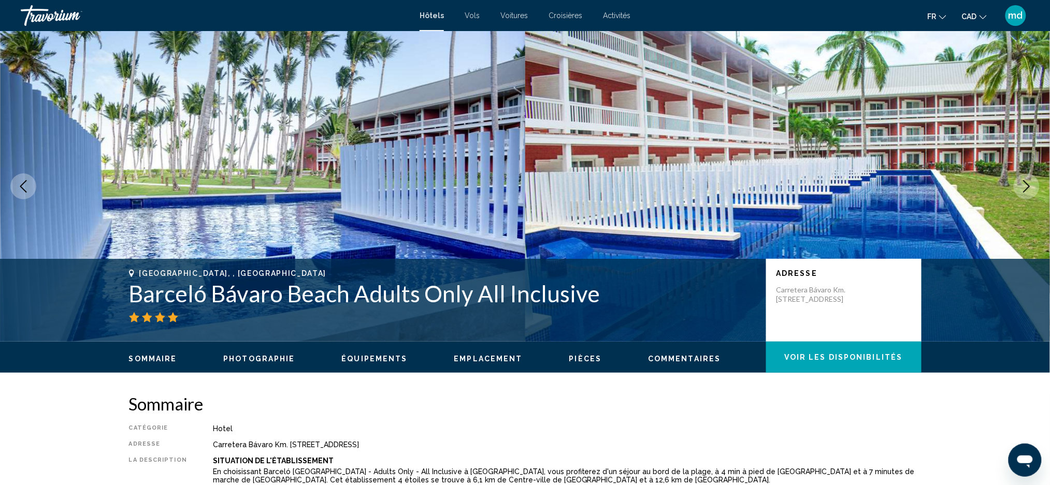
click at [1021, 191] on icon "Next image" at bounding box center [1026, 186] width 12 height 12
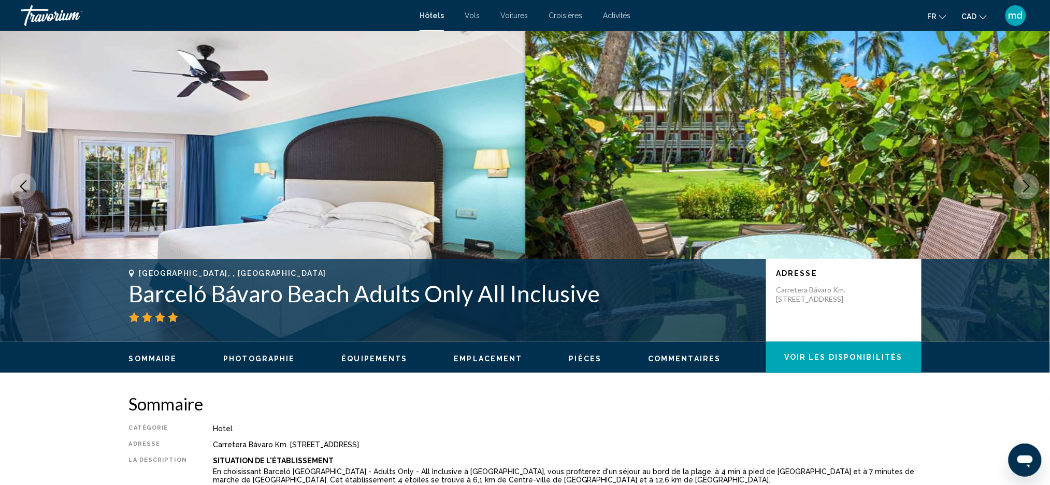
click at [1021, 191] on icon "Next image" at bounding box center [1026, 186] width 12 height 12
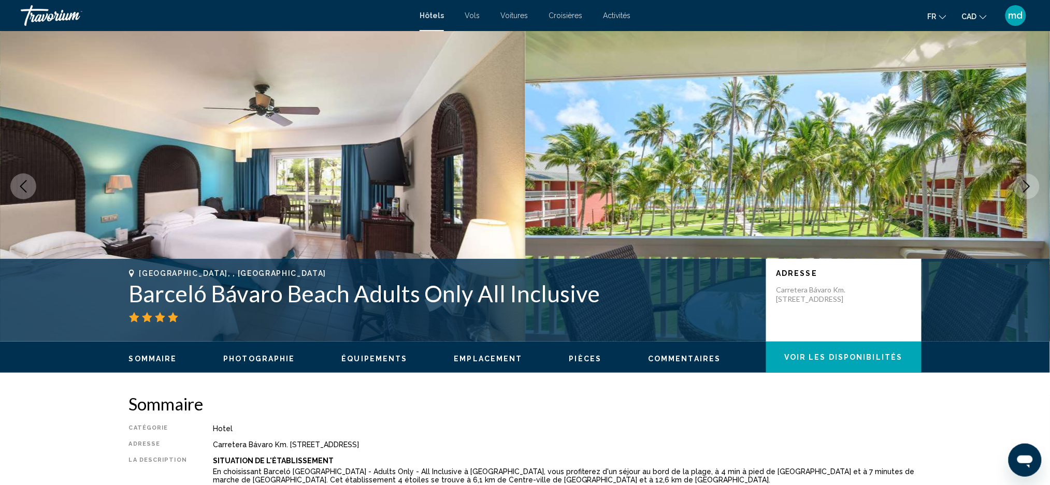
click at [1021, 191] on icon "Next image" at bounding box center [1026, 186] width 12 height 12
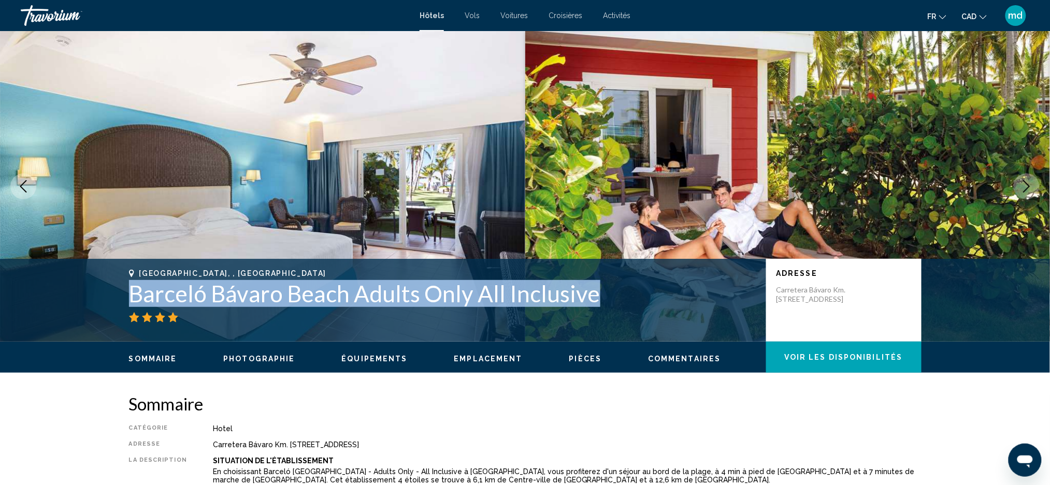
drag, startPoint x: 584, startPoint y: 295, endPoint x: 125, endPoint y: 292, distance: 458.8
click at [125, 292] on div "[GEOGRAPHIC_DATA], , [GEOGRAPHIC_DATA] Barceló [GEOGRAPHIC_DATA] Adults Only Al…" at bounding box center [525, 300] width 834 height 62
copy h1 "Barceló Bávaro Beach Adults Only All Inclusive"
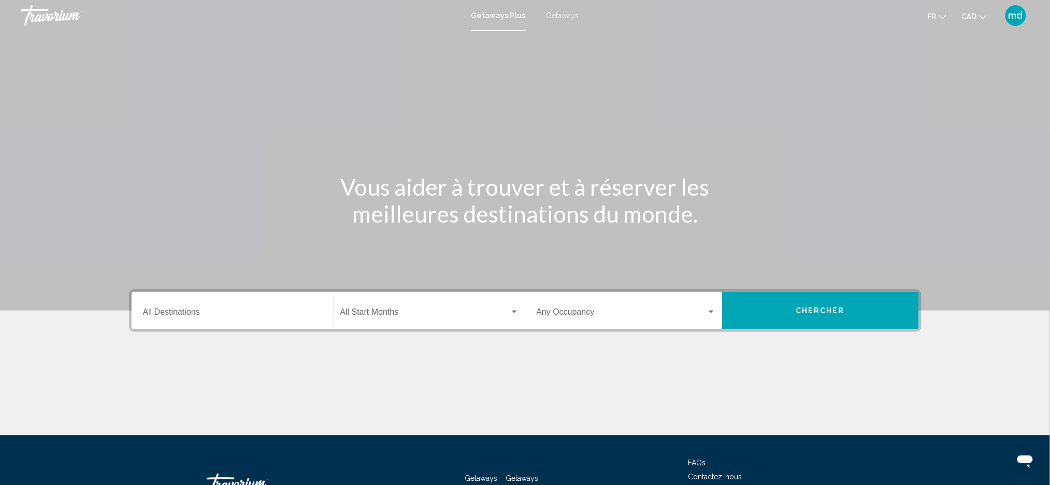
click at [211, 295] on div "Destination All Destinations" at bounding box center [232, 311] width 179 height 33
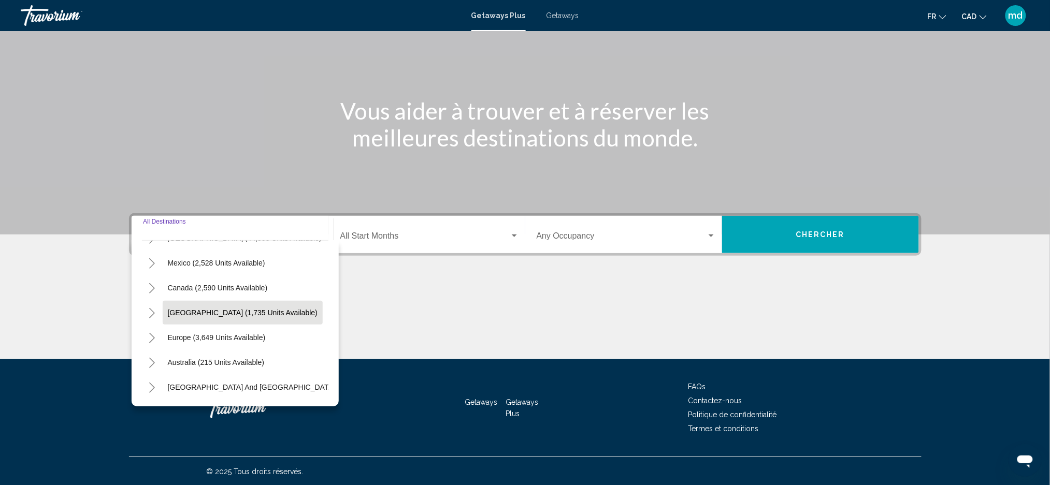
scroll to position [69, 0]
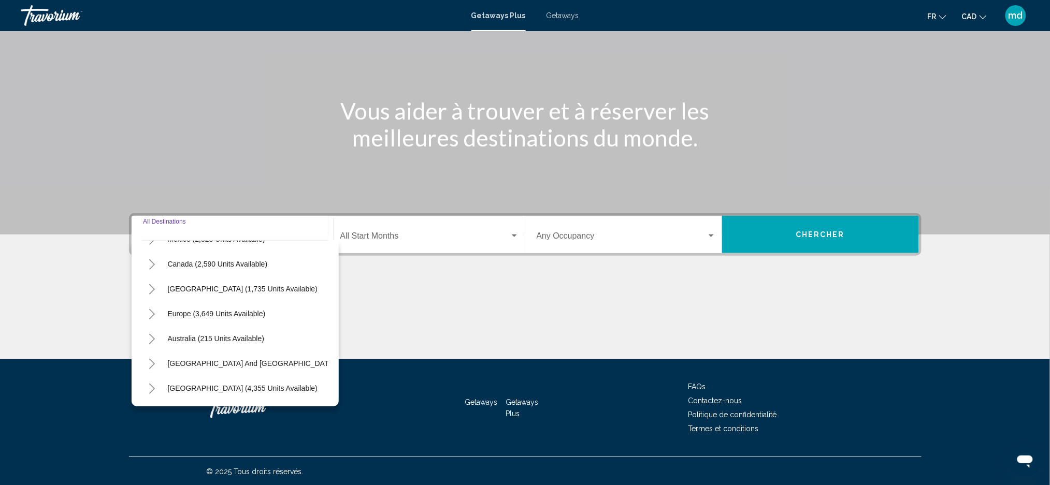
click at [154, 294] on button "Toggle Caribbean & Atlantic Islands (1,735 units available)" at bounding box center [152, 289] width 21 height 21
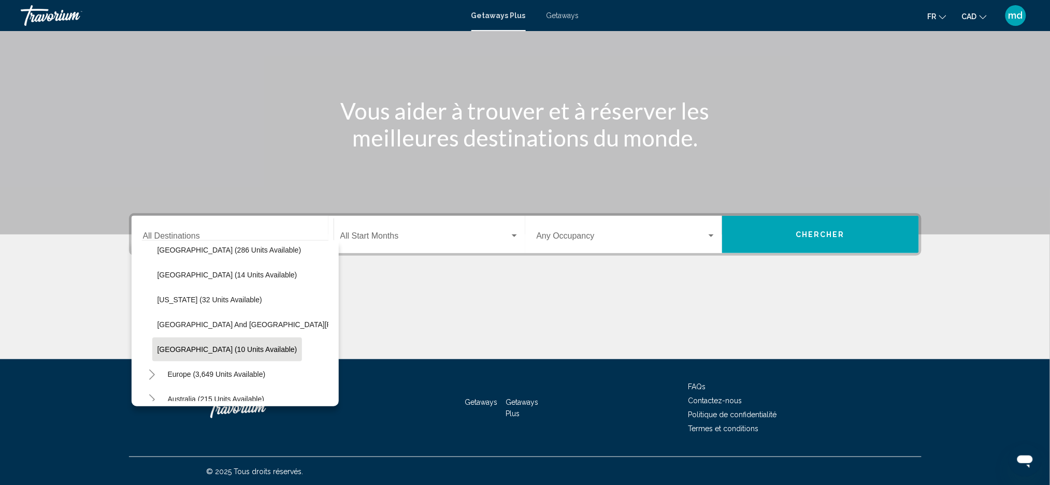
scroll to position [138, 0]
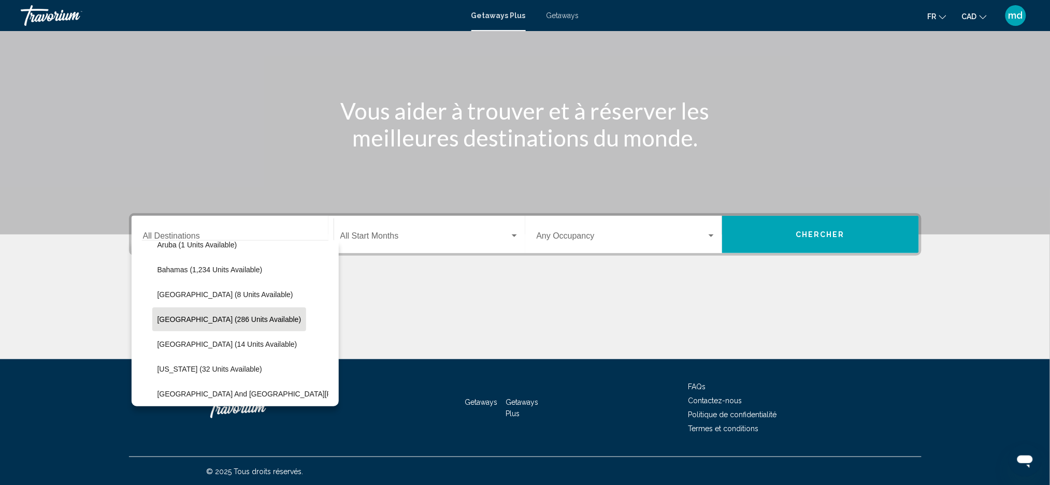
click at [243, 315] on span "Dominican Republic (286 units available)" at bounding box center [229, 319] width 144 height 8
type input "**********"
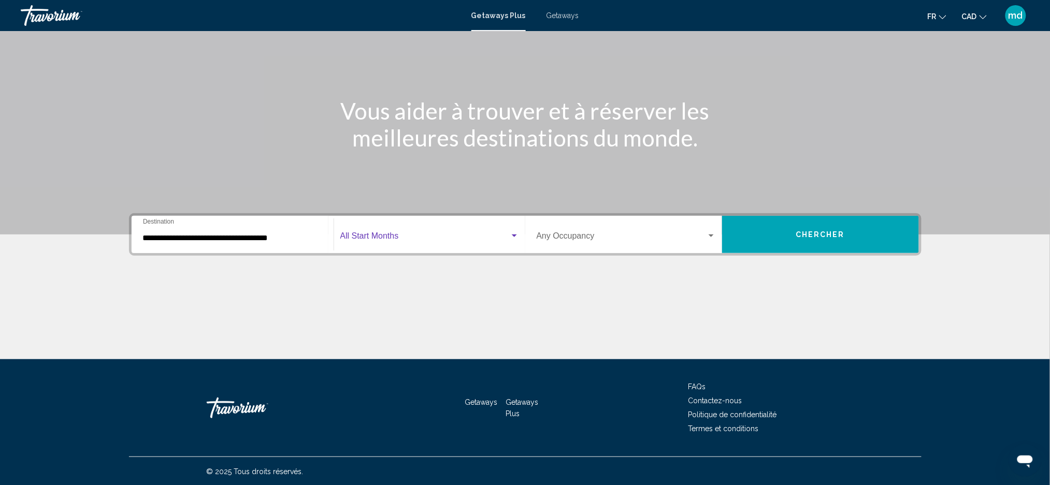
click at [391, 235] on span "Search widget" at bounding box center [424, 238] width 169 height 9
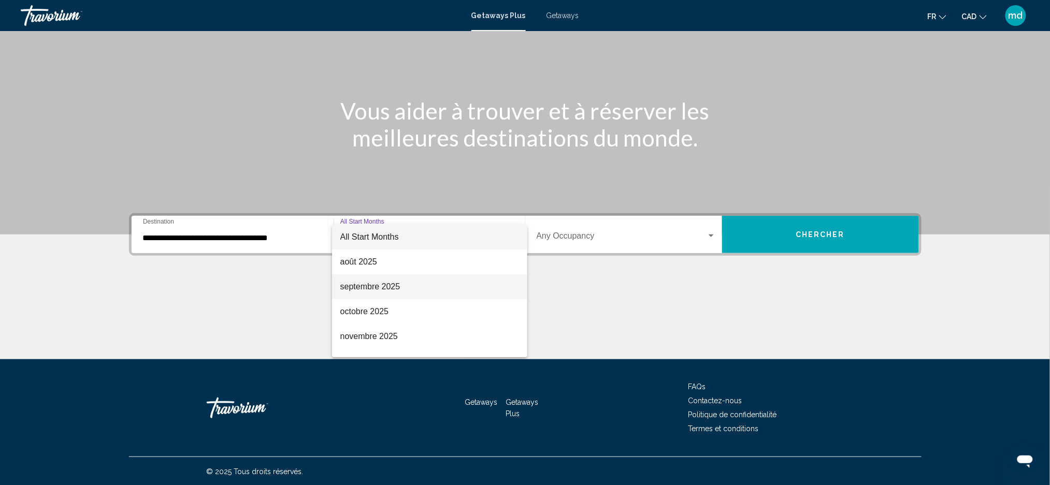
click at [401, 284] on span "septembre 2025" at bounding box center [429, 286] width 179 height 25
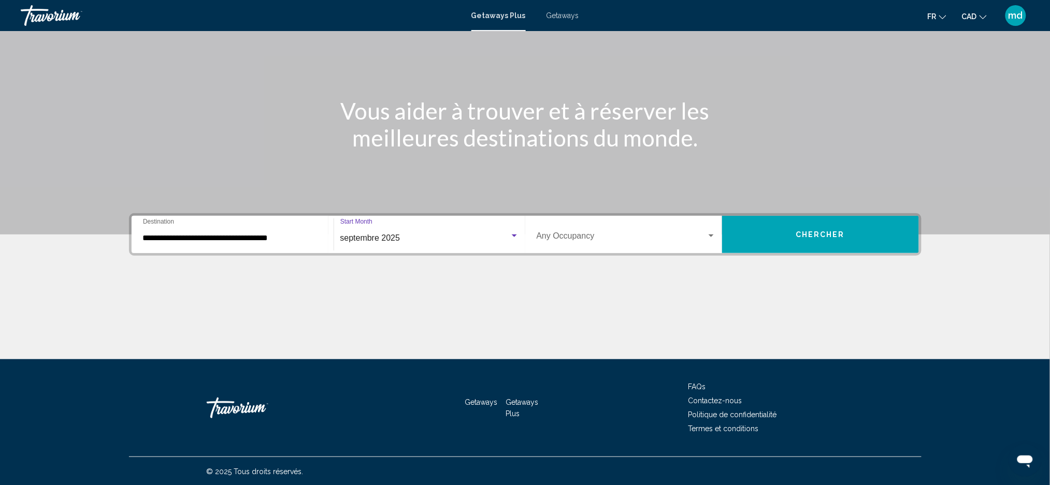
click at [624, 229] on div "Occupancy Any Occupancy" at bounding box center [625, 235] width 179 height 33
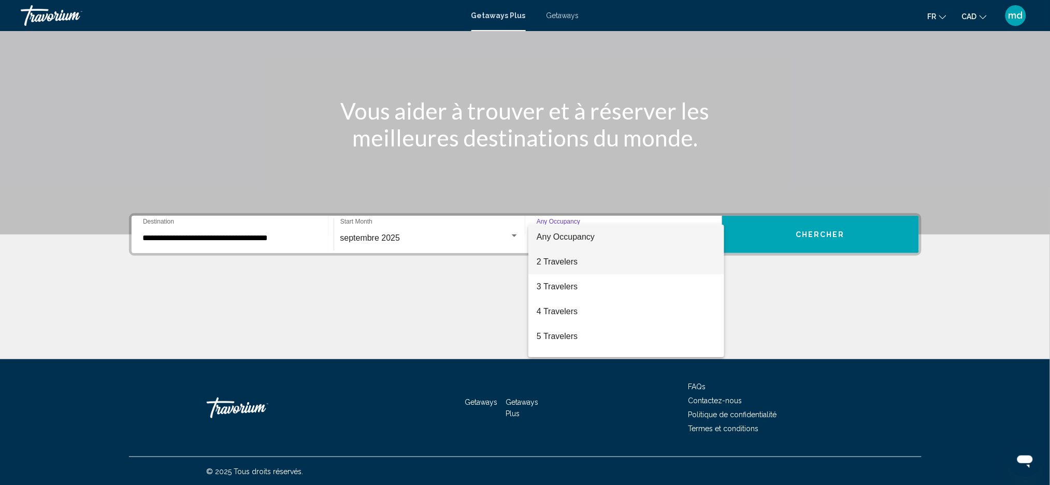
click at [599, 269] on span "2 Travelers" at bounding box center [625, 262] width 179 height 25
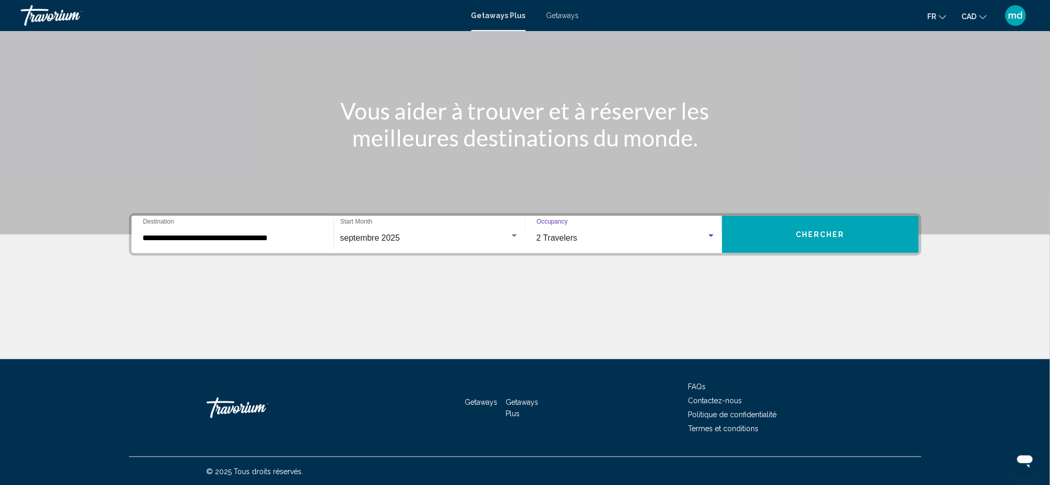
click at [827, 240] on button "Chercher" at bounding box center [820, 234] width 197 height 37
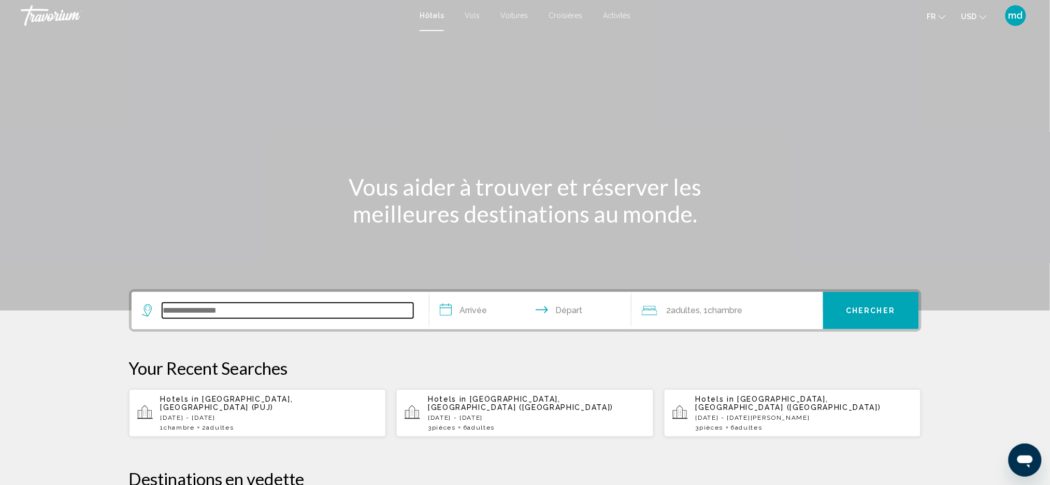
click at [244, 308] on input "Search widget" at bounding box center [287, 311] width 251 height 16
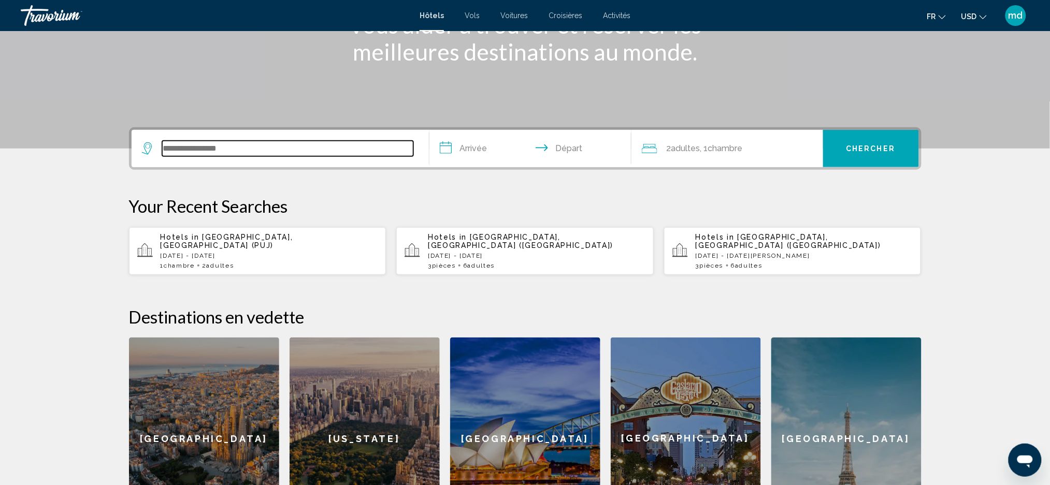
scroll to position [255, 0]
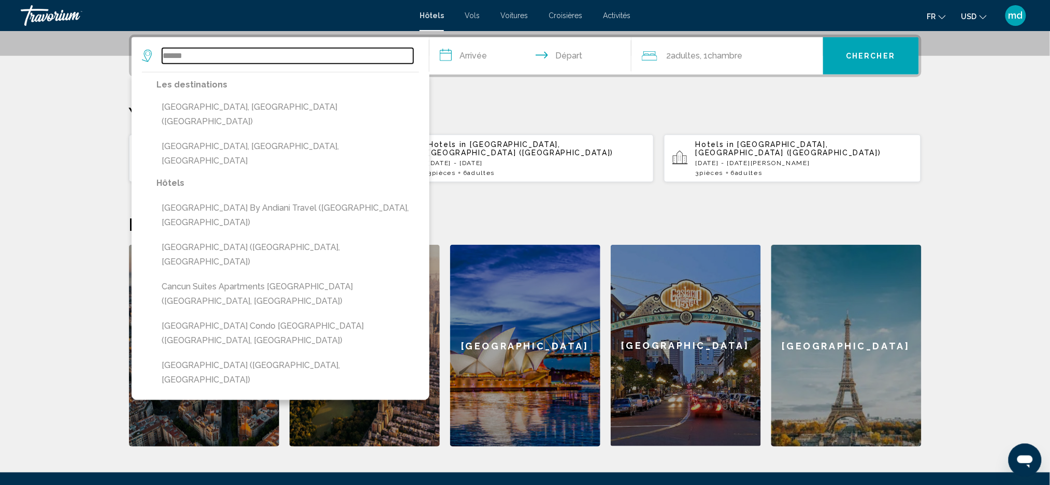
type input "******"
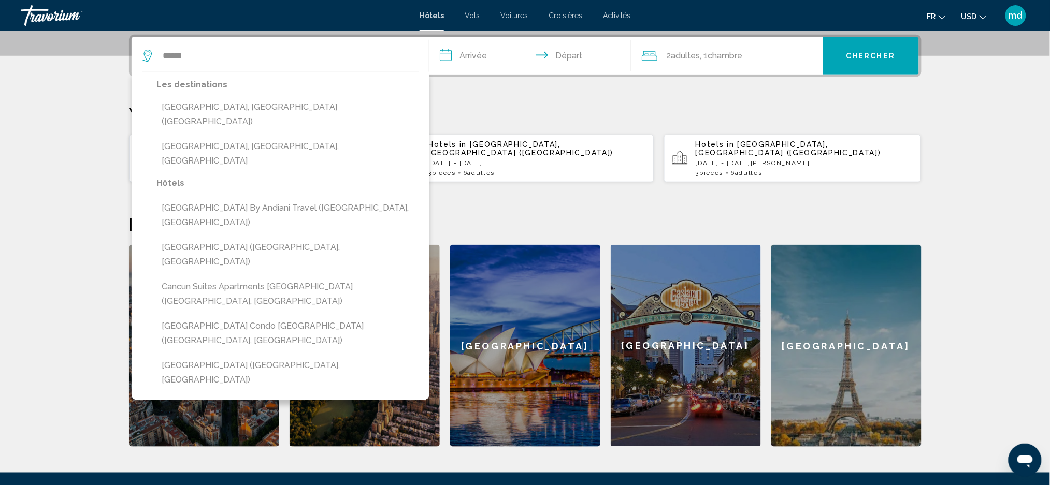
click at [473, 57] on input "**********" at bounding box center [532, 57] width 206 height 40
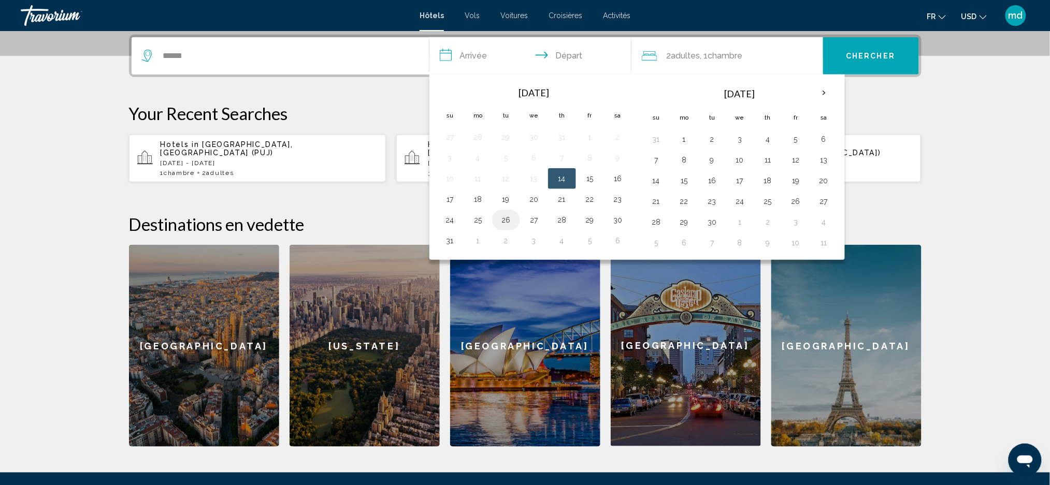
click at [497, 224] on td "26" at bounding box center [506, 220] width 28 height 21
click at [616, 220] on button "30" at bounding box center [617, 220] width 17 height 14
click at [506, 220] on button "26" at bounding box center [506, 220] width 17 height 14
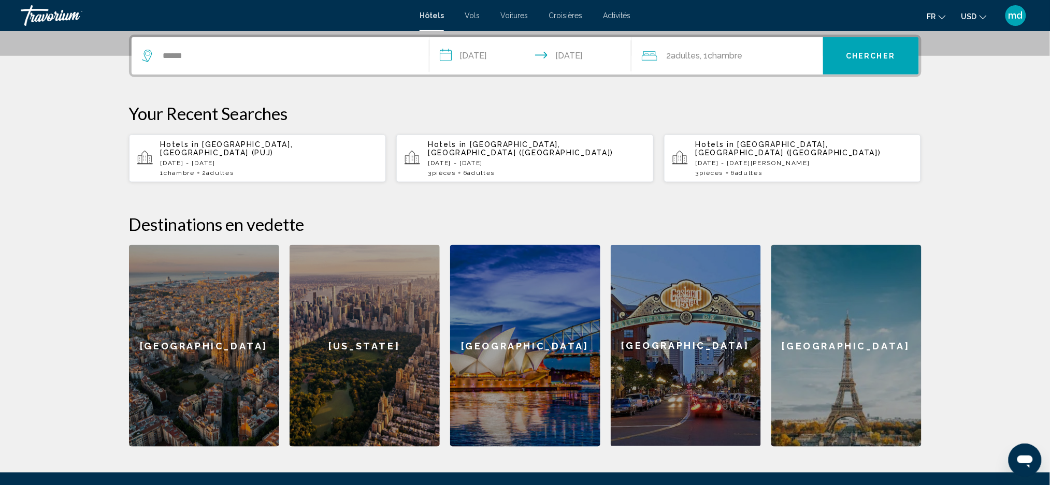
click at [601, 60] on input "**********" at bounding box center [532, 57] width 206 height 40
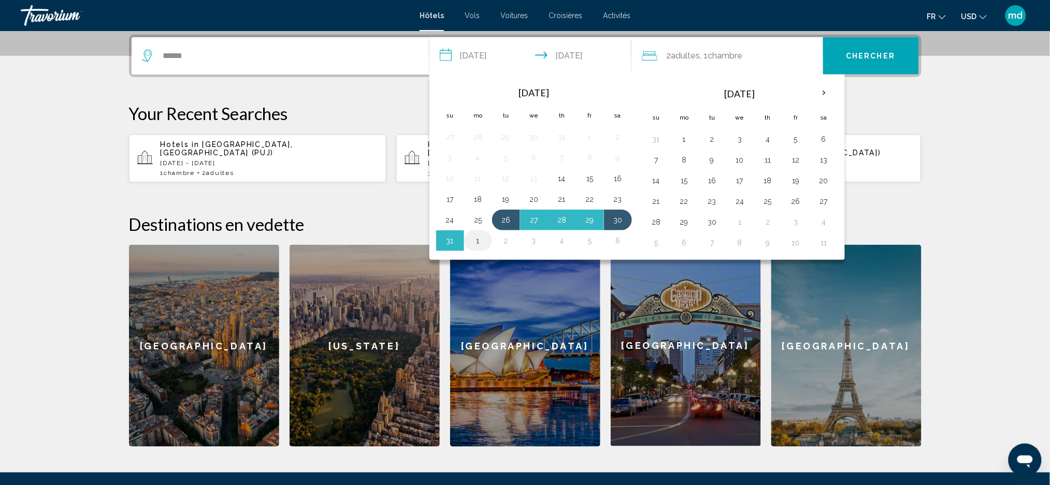
click at [478, 239] on button "1" at bounding box center [478, 241] width 17 height 14
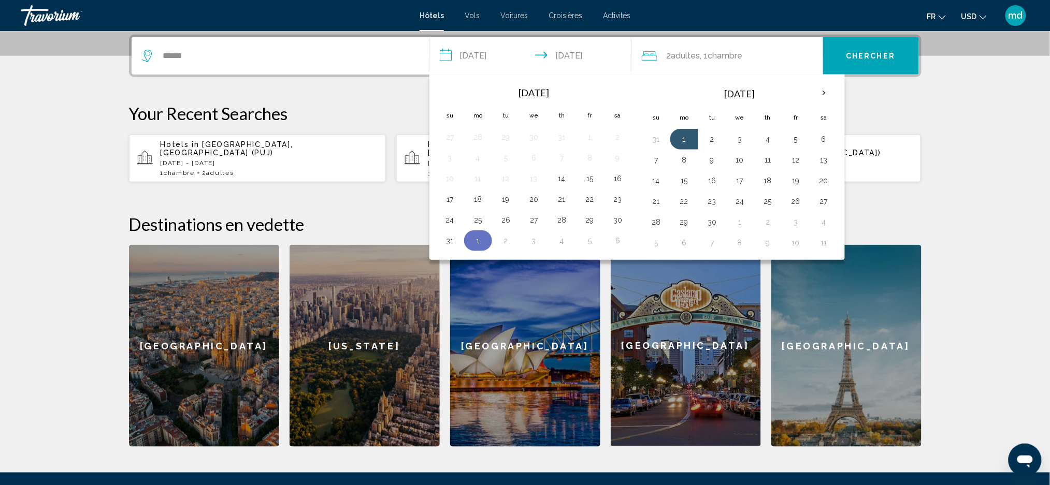
click at [479, 240] on button "1" at bounding box center [478, 241] width 17 height 14
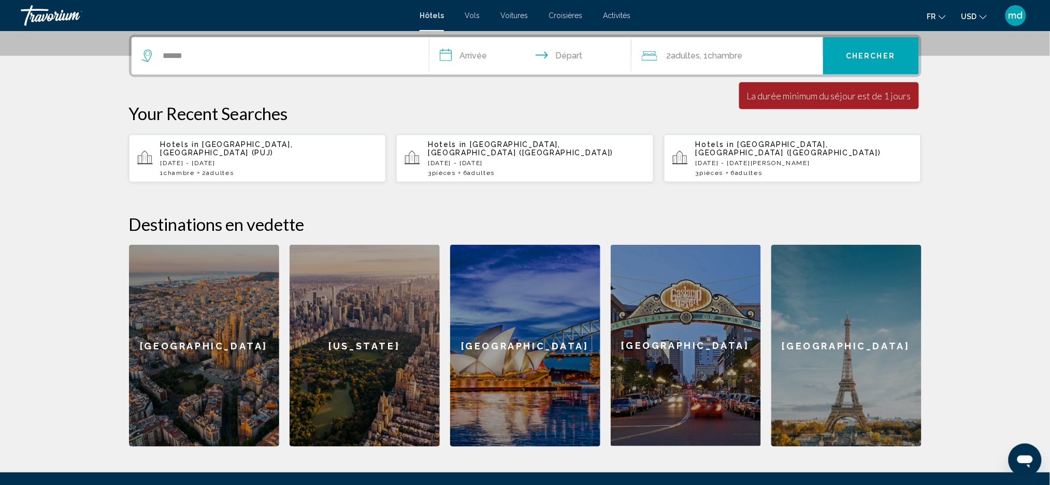
click at [472, 56] on input "**********" at bounding box center [532, 57] width 206 height 40
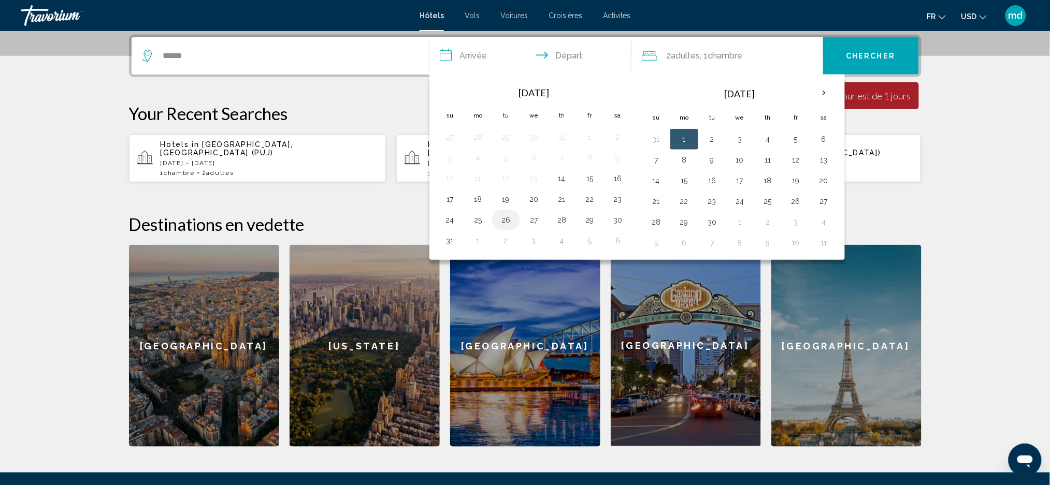
click at [512, 221] on button "26" at bounding box center [506, 220] width 17 height 14
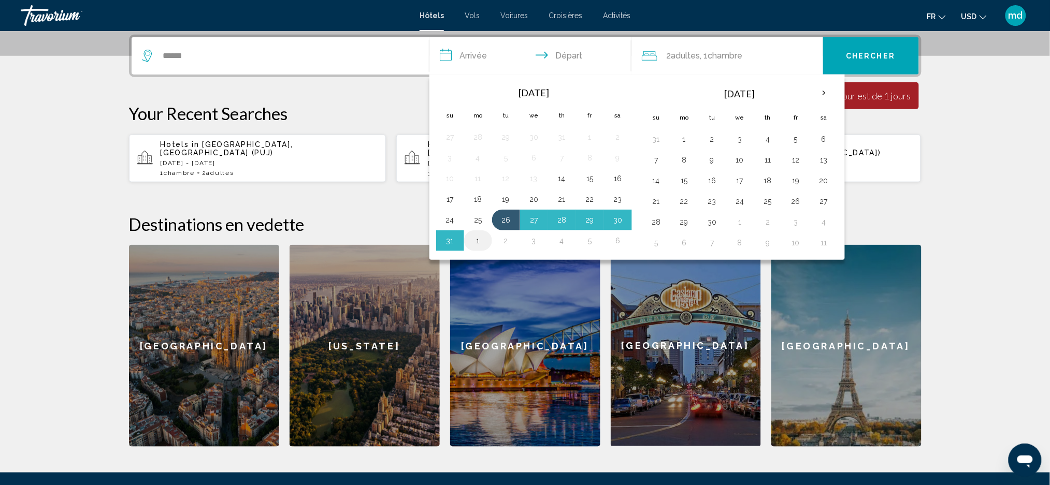
click at [482, 244] on button "1" at bounding box center [478, 241] width 17 height 14
type input "**********"
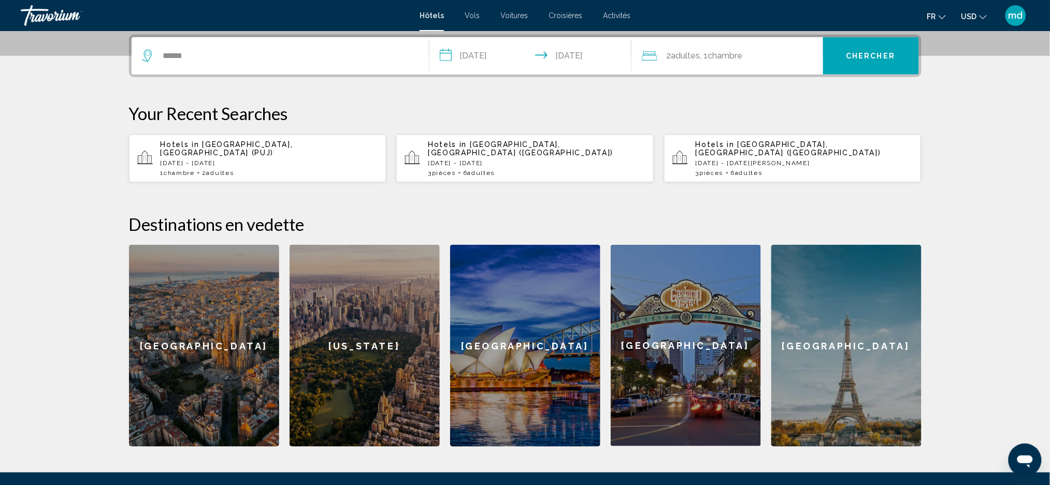
click at [902, 50] on button "Chercher" at bounding box center [871, 55] width 96 height 37
click at [984, 12] on mat-icon "Change currency" at bounding box center [982, 15] width 7 height 7
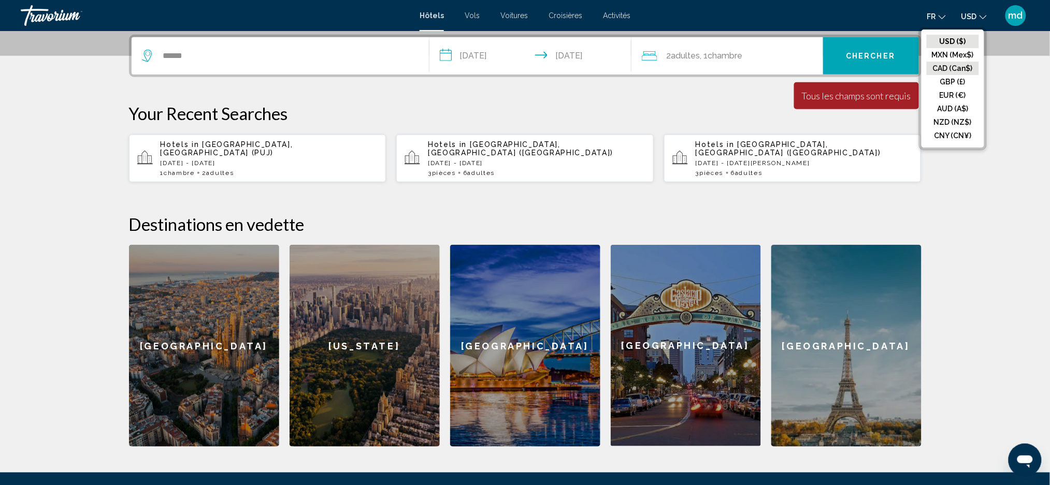
click at [955, 68] on button "CAD (Can$)" at bounding box center [952, 68] width 52 height 13
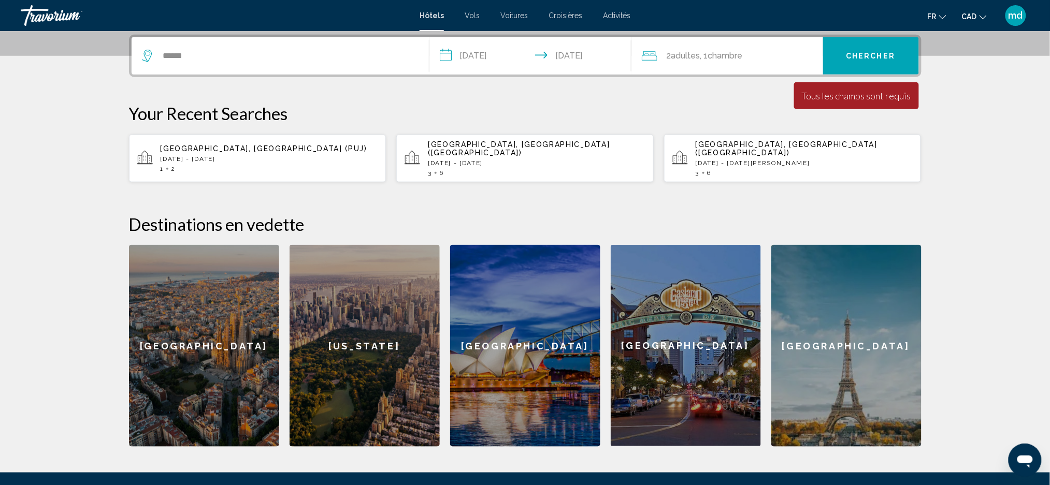
click at [852, 50] on button "Chercher" at bounding box center [871, 55] width 96 height 37
click at [855, 49] on button "Chercher" at bounding box center [871, 55] width 96 height 37
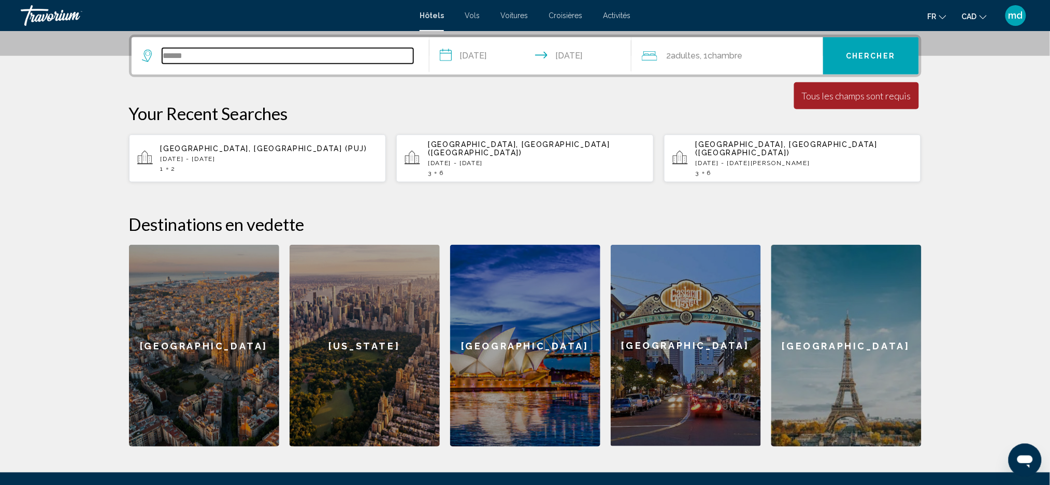
click at [287, 49] on input "******" at bounding box center [287, 56] width 251 height 16
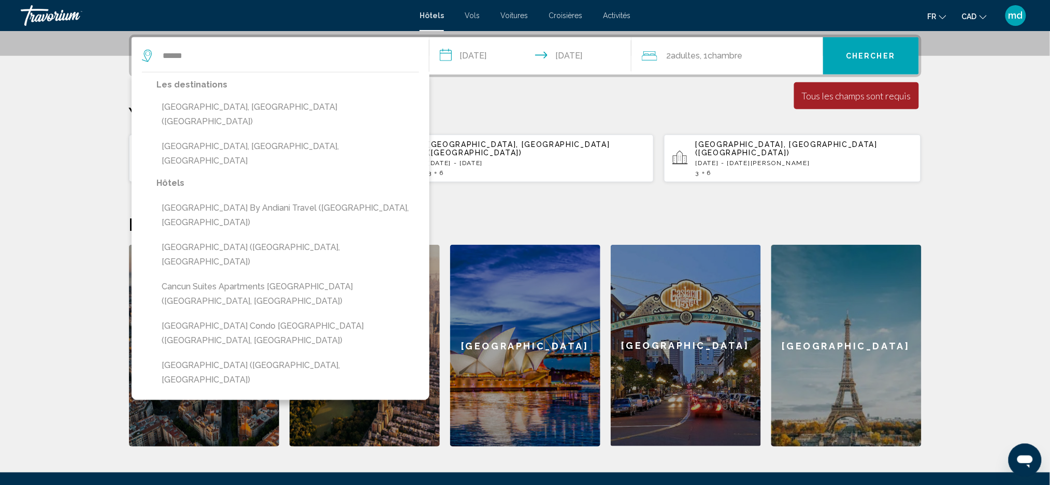
click at [274, 95] on div "Les destinations Cancun, Mexico (CUN) Cancun South, Cancun, Mexico" at bounding box center [288, 127] width 262 height 98
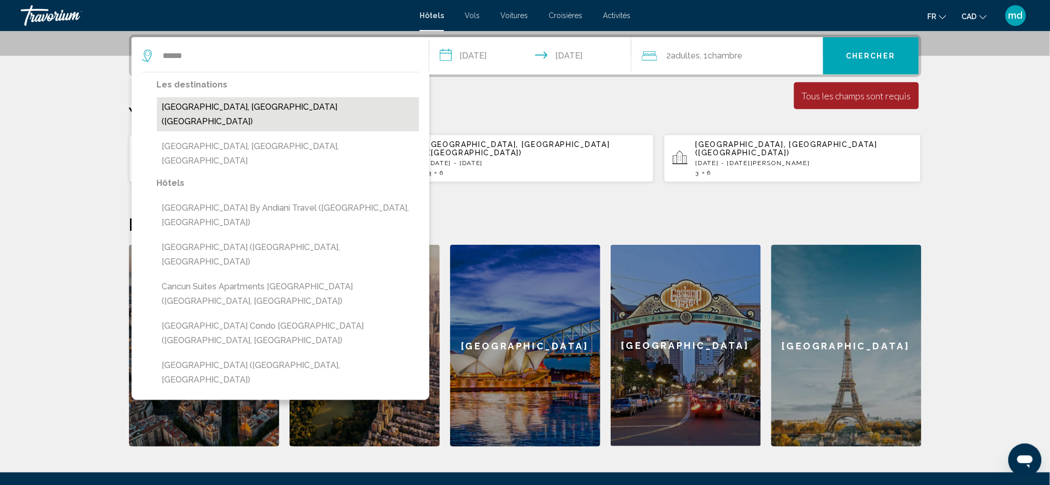
click at [273, 103] on button "[GEOGRAPHIC_DATA], [GEOGRAPHIC_DATA] ([GEOGRAPHIC_DATA])" at bounding box center [288, 114] width 262 height 34
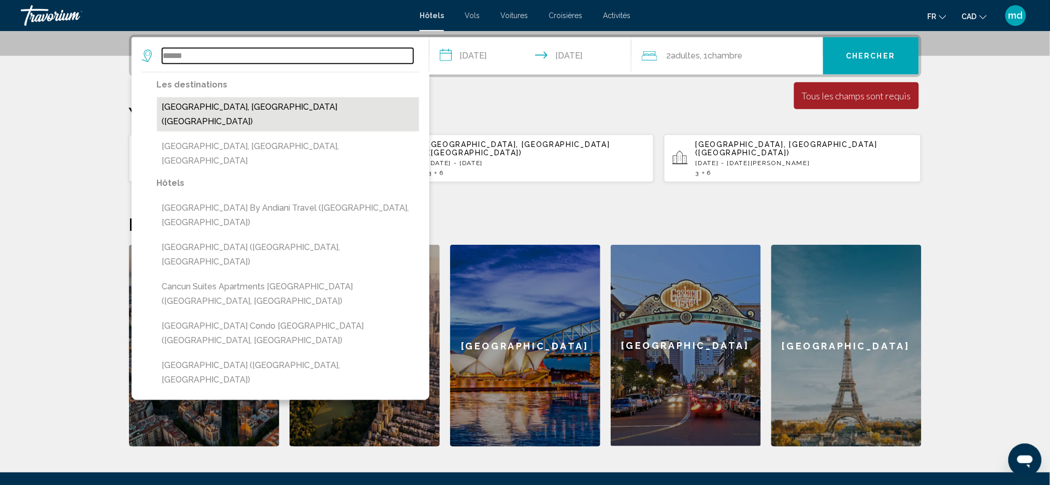
type input "**********"
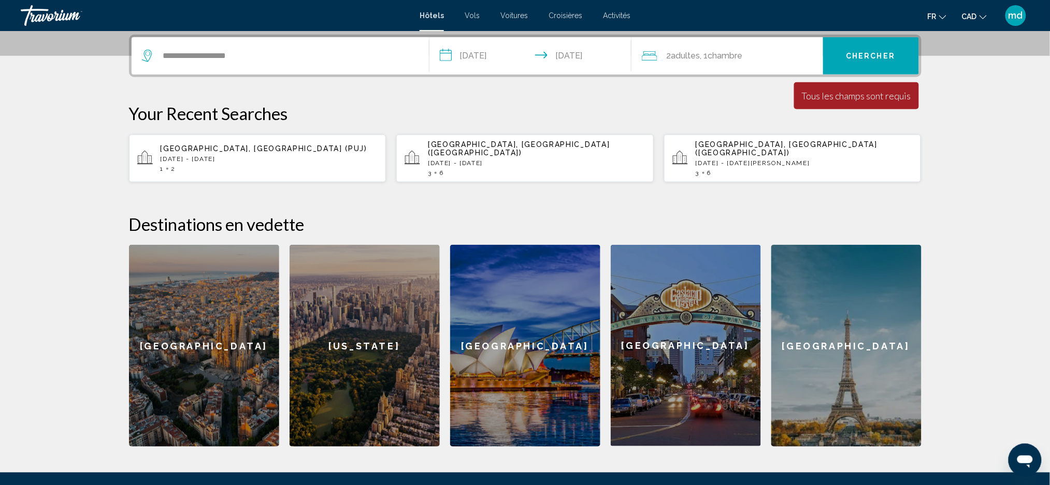
click at [874, 65] on button "Chercher" at bounding box center [871, 55] width 96 height 37
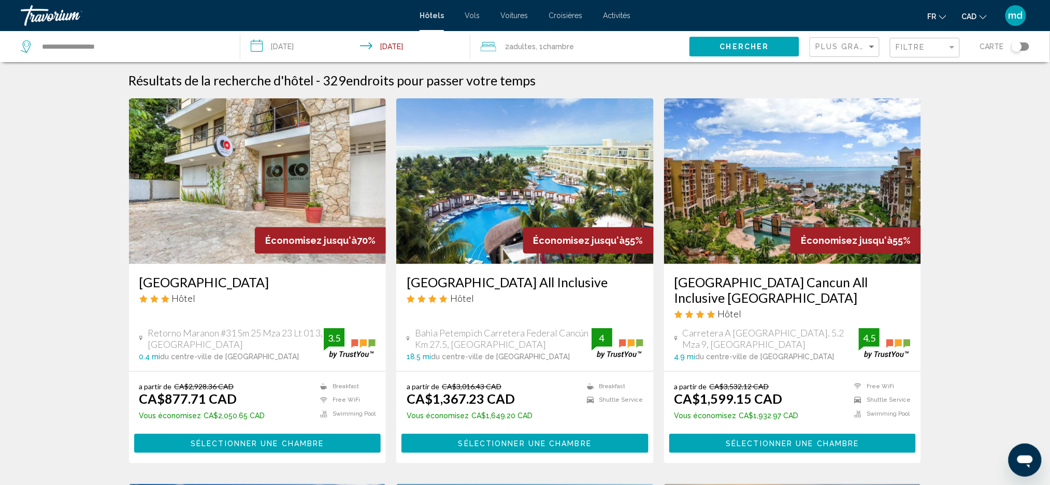
click at [475, 281] on h3 "Palmar Beach Resort and Spa Riviera Maya All Inclusive" at bounding box center [524, 282] width 237 height 16
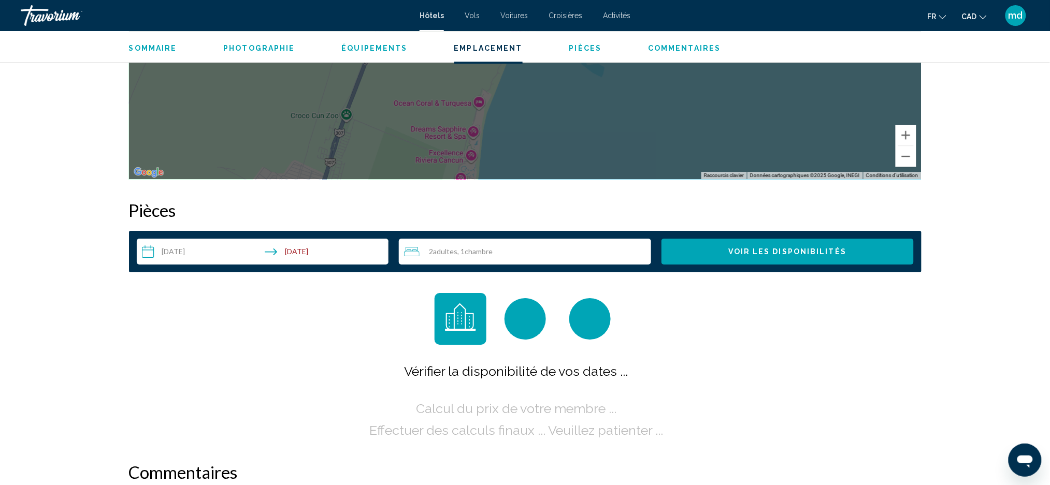
scroll to position [1243, 0]
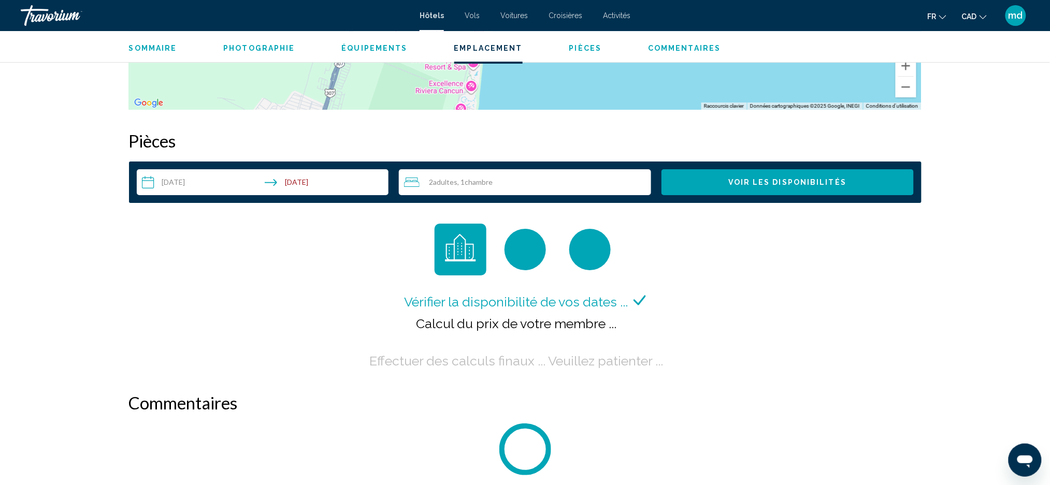
drag, startPoint x: 341, startPoint y: 366, endPoint x: 280, endPoint y: 320, distance: 76.6
click at [280, 320] on div "Vérifier la disponibilité de vos dates ... Calcul du prix de votre membre ... E…" at bounding box center [525, 298] width 792 height 148
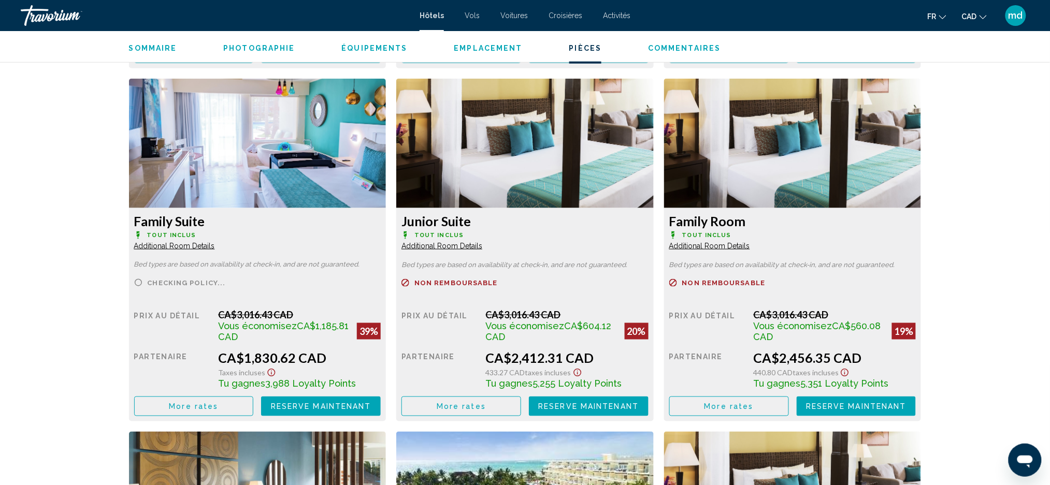
scroll to position [1657, 0]
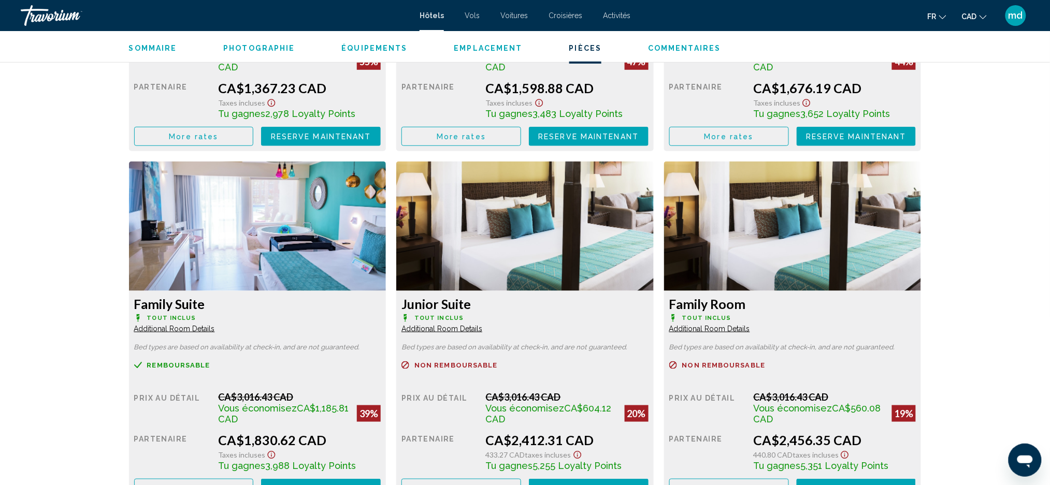
click at [50, 277] on div "Puerto Morelos, , Mexico Palmar Beach Resort and Spa Riviera Maya All Inclusive…" at bounding box center [525, 425] width 1050 height 4102
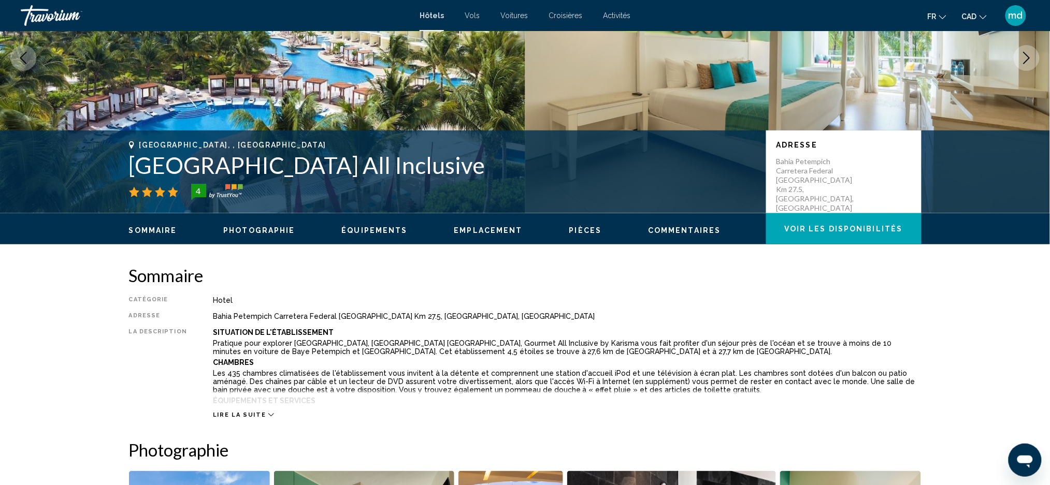
scroll to position [0, 0]
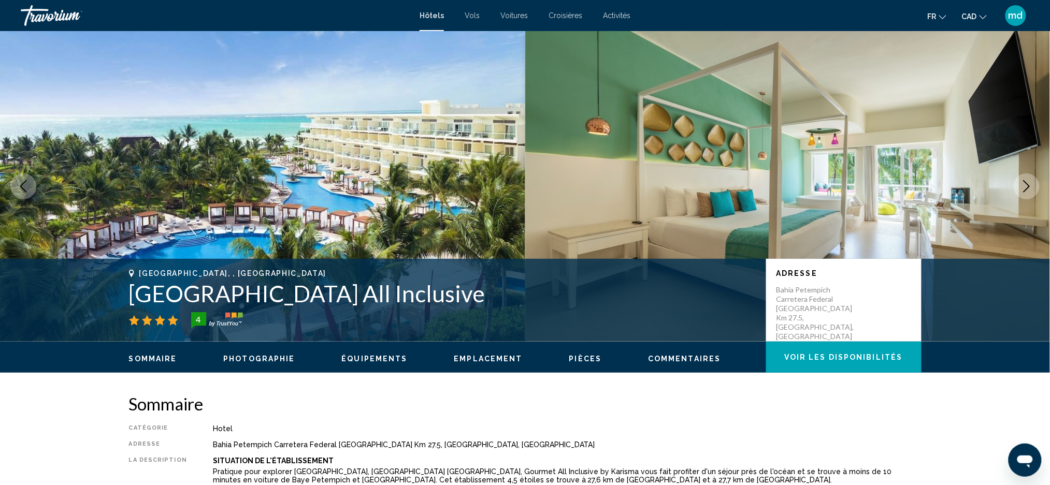
drag, startPoint x: 681, startPoint y: 296, endPoint x: 75, endPoint y: 274, distance: 606.8
click at [75, 274] on div "Puerto Morelos, , Mexico Palmar Beach Resort and Spa Riviera Maya All Inclusive…" at bounding box center [525, 300] width 1050 height 83
copy div "Puerto Morelos, , Mexico Palmar Beach Resort and Spa Riviera Maya All Inclusive"
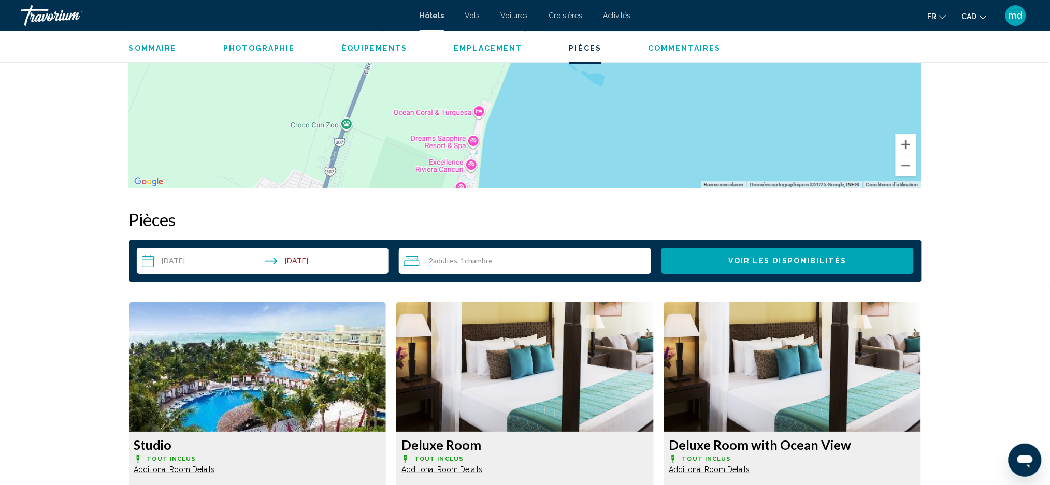
scroll to position [1381, 0]
